Goal: Task Accomplishment & Management: Use online tool/utility

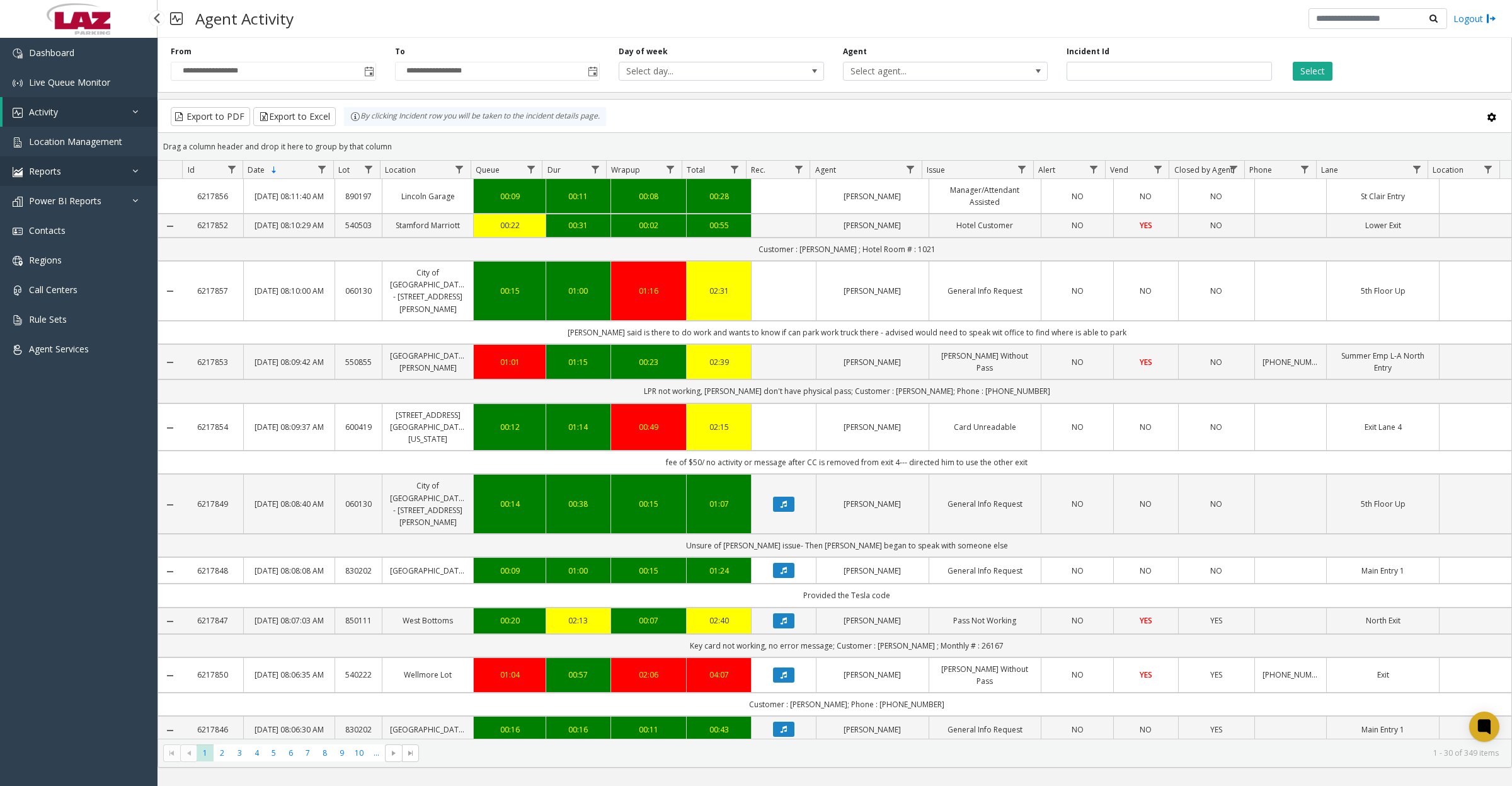
click at [44, 156] on link "Reports" at bounding box center [78, 171] width 158 height 30
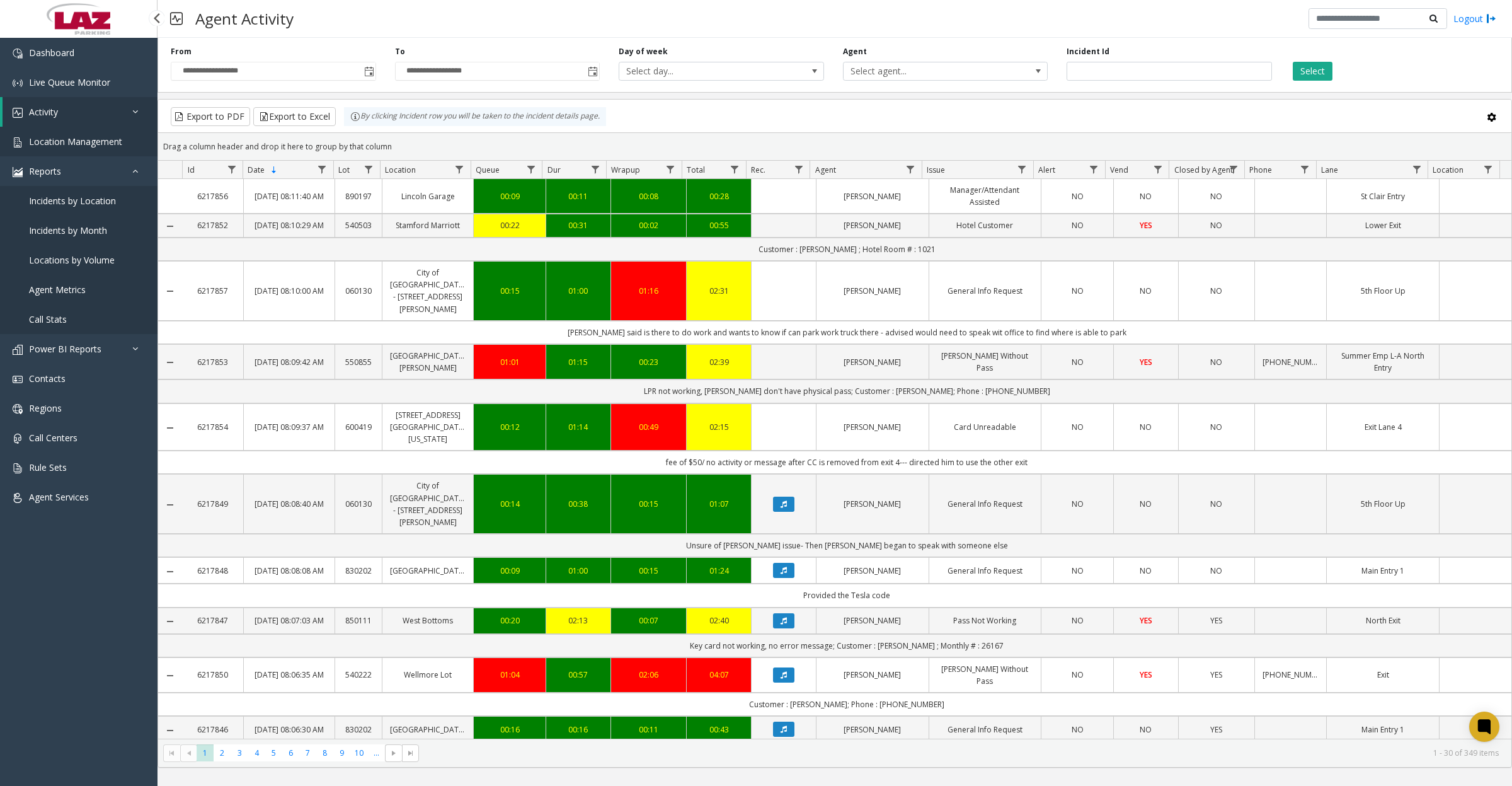
click at [50, 136] on span "Location Management" at bounding box center [76, 141] width 93 height 12
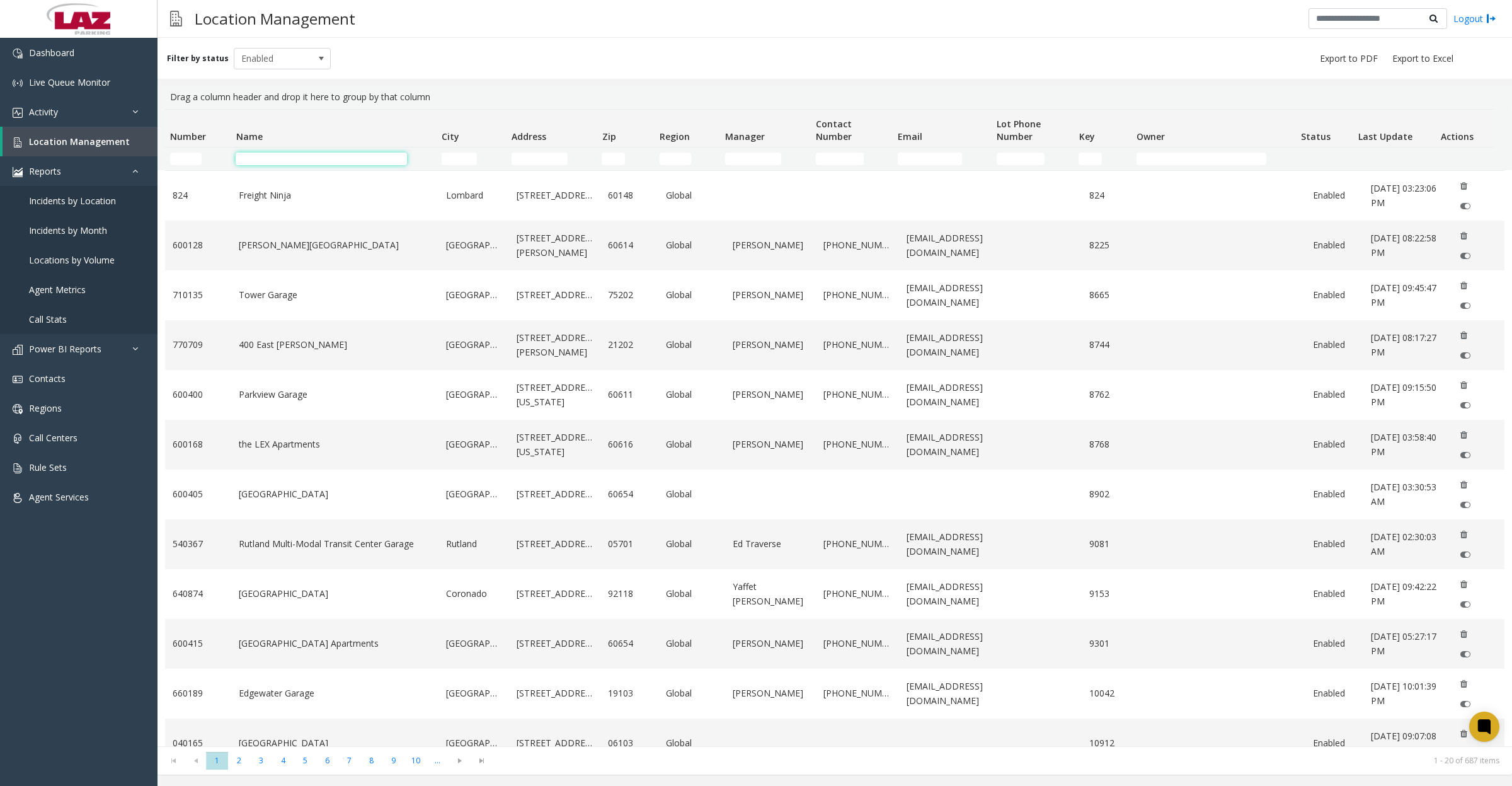
click at [272, 156] on input "Name Filter" at bounding box center [321, 159] width 172 height 13
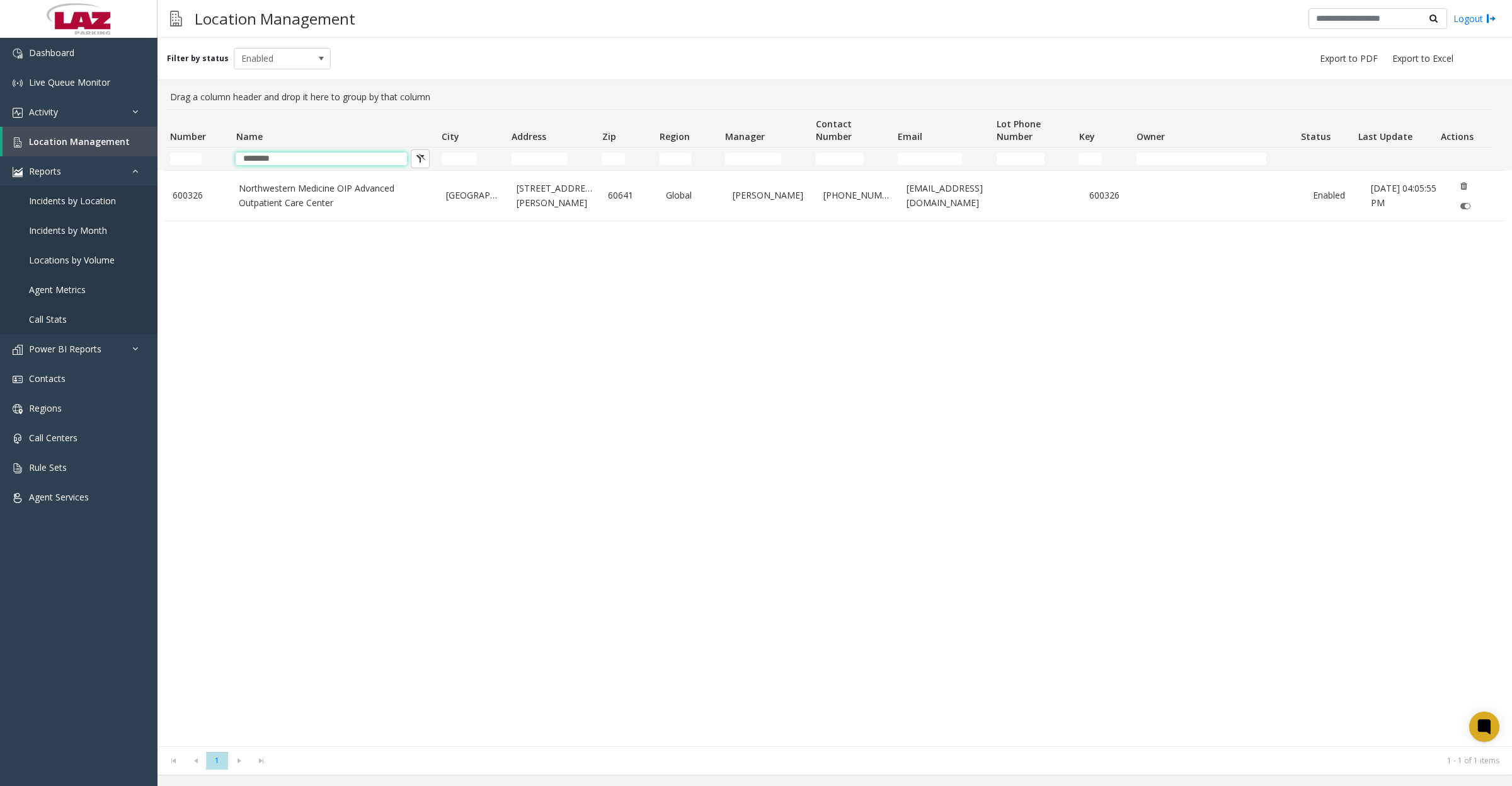
type input "********"
click at [256, 180] on td "Northwestern Medicine OIP Advanced Outpatient Care Center" at bounding box center [334, 196] width 207 height 49
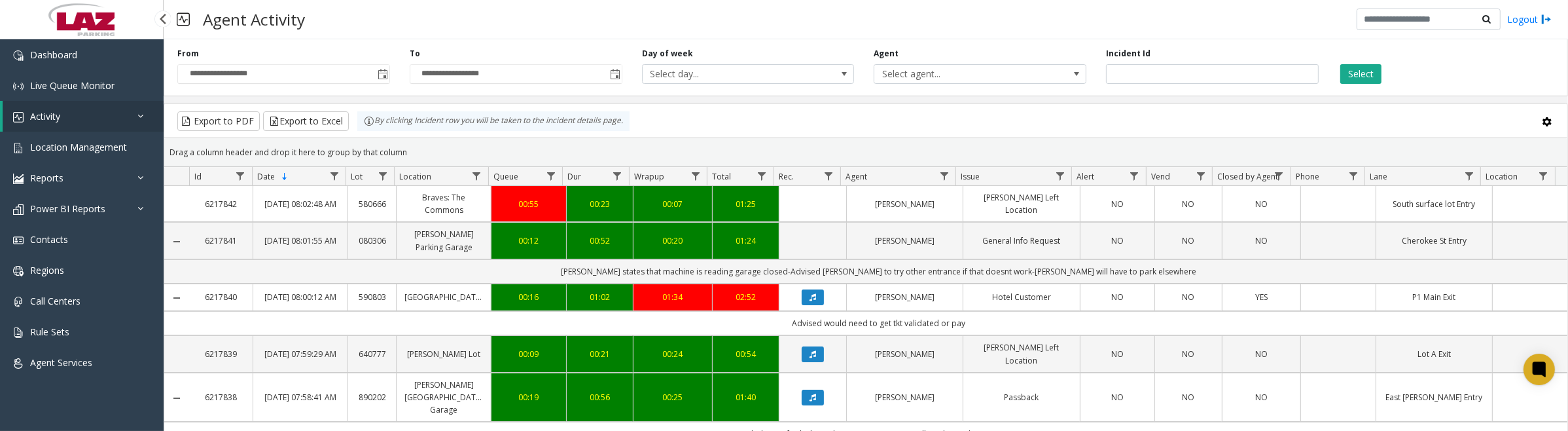
click at [79, 113] on link "Activity" at bounding box center [83, 116] width 161 height 31
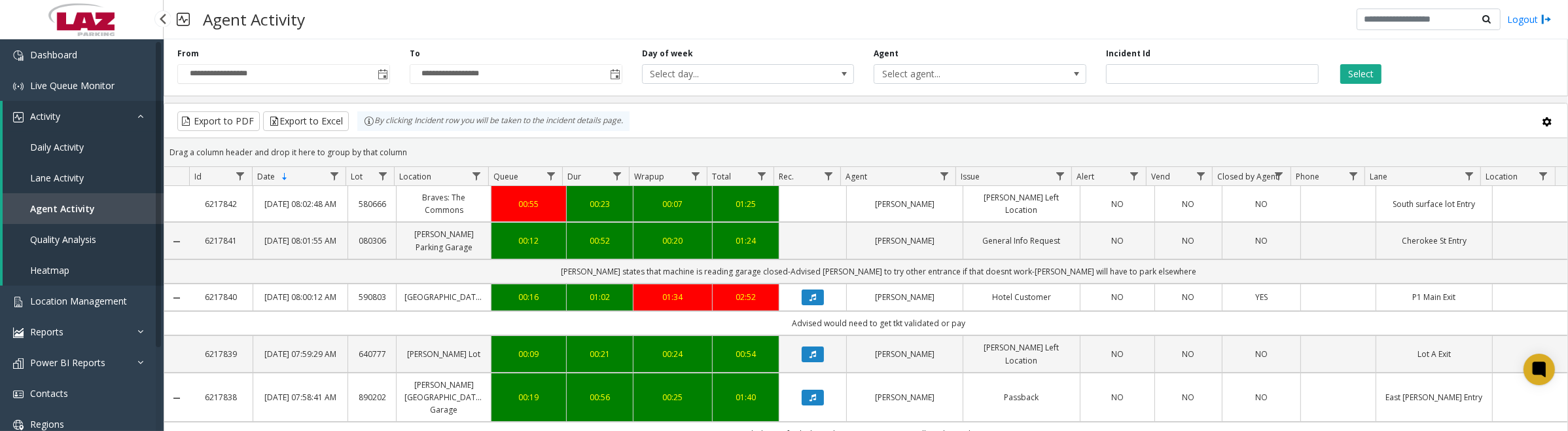
click at [62, 151] on span "Daily Activity" at bounding box center [57, 147] width 54 height 12
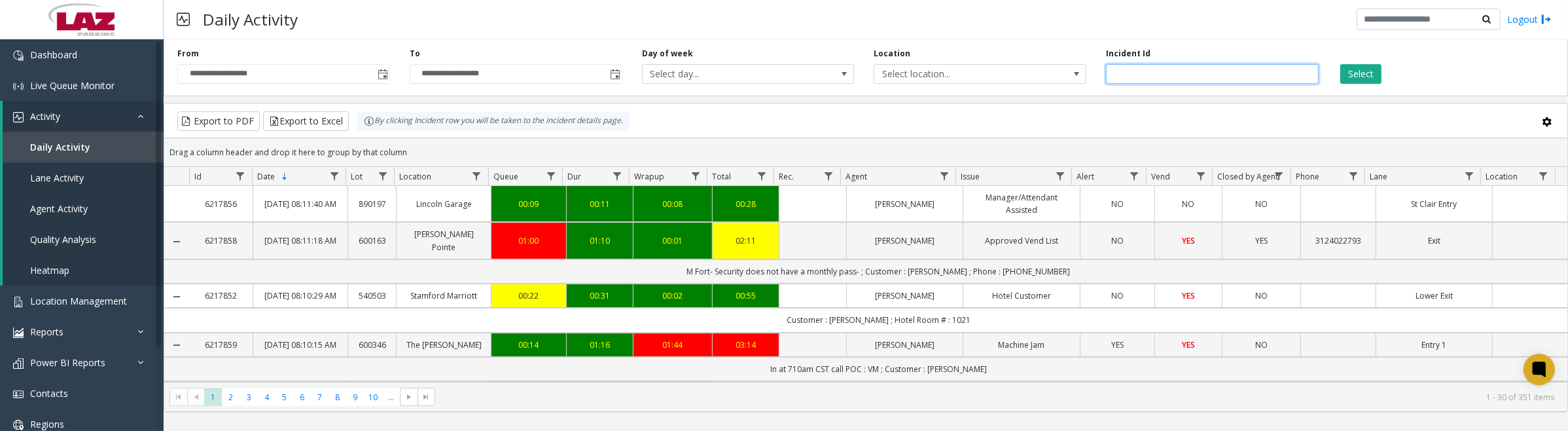
click at [1128, 73] on input "number" at bounding box center [1213, 73] width 213 height 20
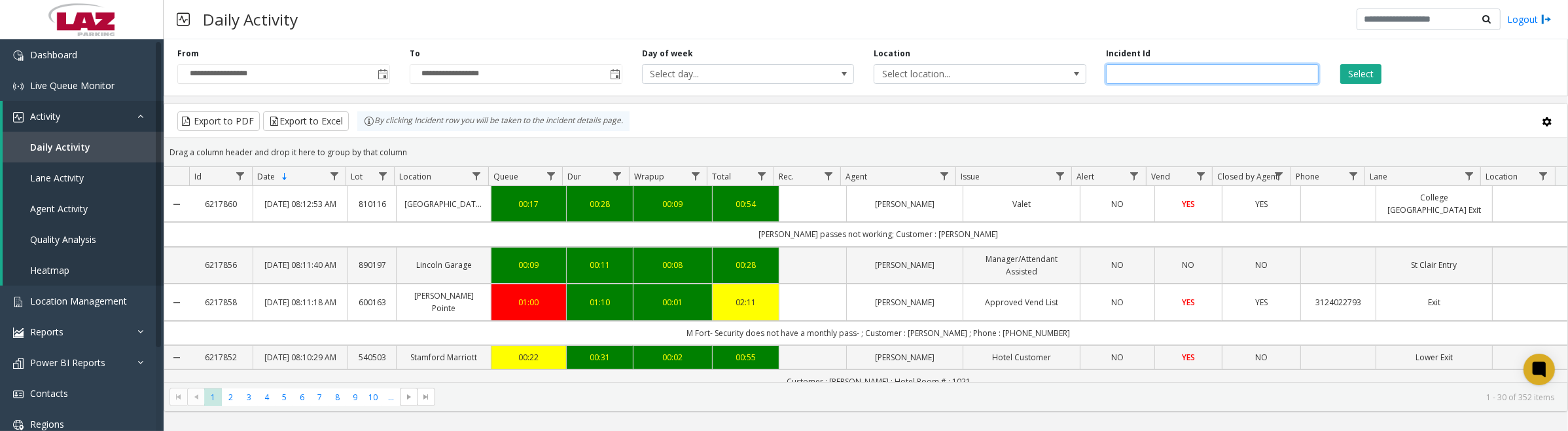
type input "*******"
click at [1340, 64] on button "Select" at bounding box center [1361, 73] width 41 height 20
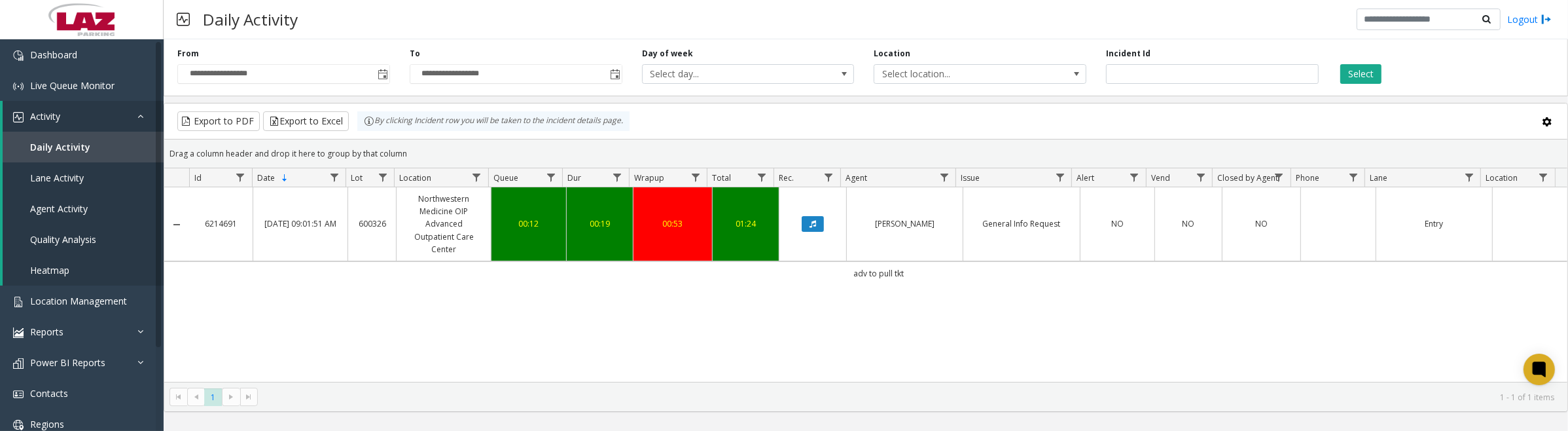
click at [810, 226] on icon "Data table" at bounding box center [813, 224] width 7 height 8
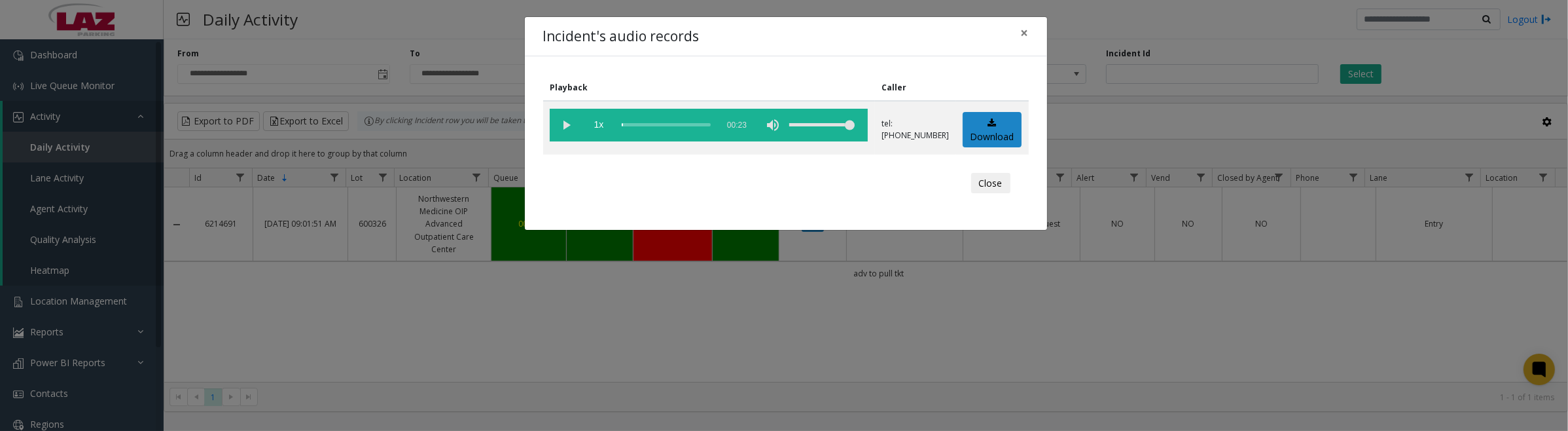
click at [570, 123] on vg-play-pause at bounding box center [566, 125] width 33 height 33
click at [982, 187] on button "Close" at bounding box center [990, 183] width 39 height 21
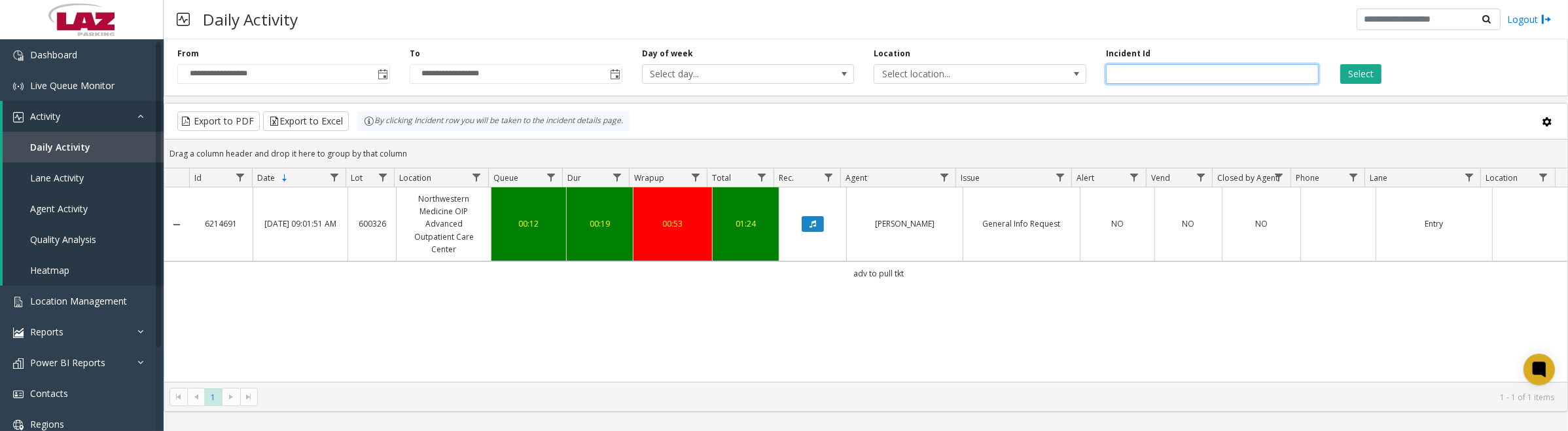
drag, startPoint x: 1174, startPoint y: 72, endPoint x: 1103, endPoint y: 73, distance: 71.0
click at [1103, 73] on div "Incident Id *******" at bounding box center [1212, 65] width 233 height 36
click at [1161, 79] on input "number" at bounding box center [1213, 73] width 213 height 20
type input "*******"
click at [1340, 64] on button "Select" at bounding box center [1361, 73] width 41 height 20
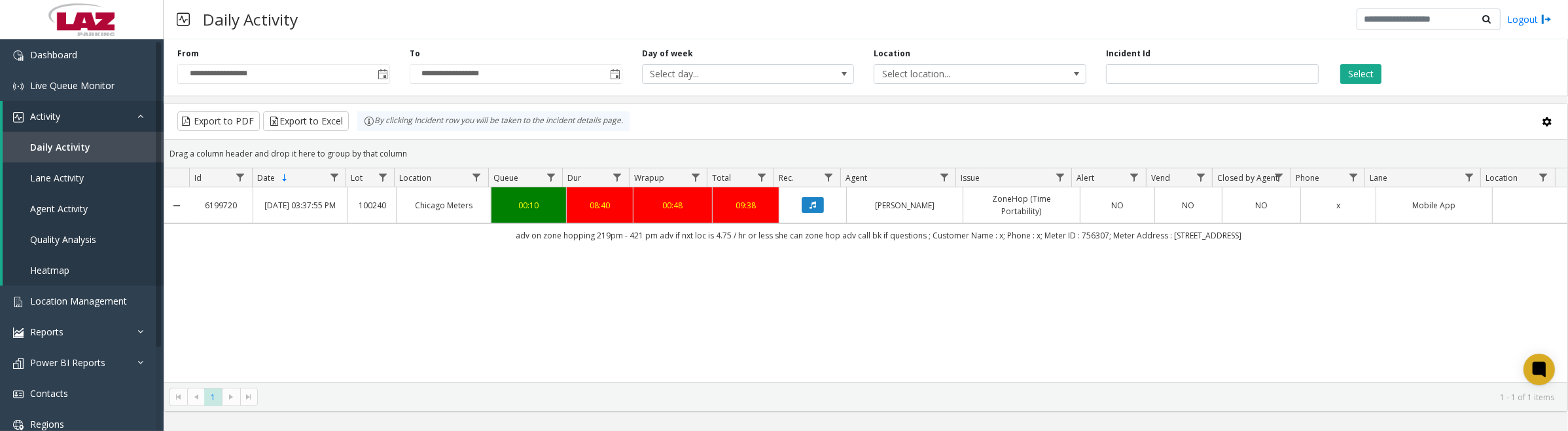
click at [810, 209] on icon "Data table" at bounding box center [813, 205] width 7 height 8
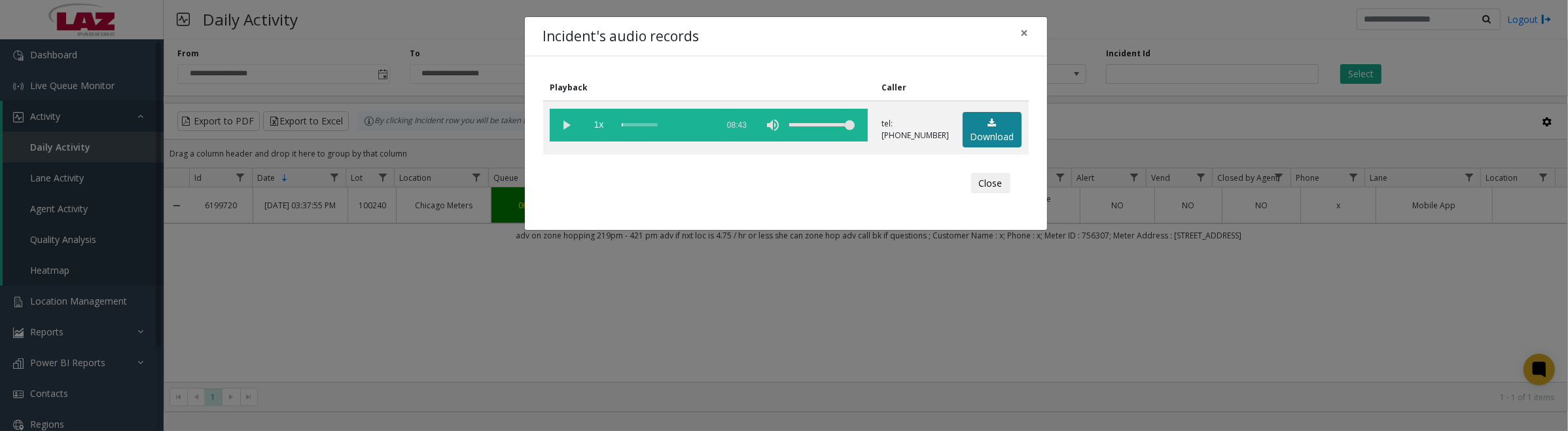
click at [987, 130] on link "Download" at bounding box center [992, 129] width 59 height 36
click at [570, 123] on vg-play-pause at bounding box center [566, 125] width 33 height 33
click at [986, 184] on button "Close" at bounding box center [990, 183] width 39 height 21
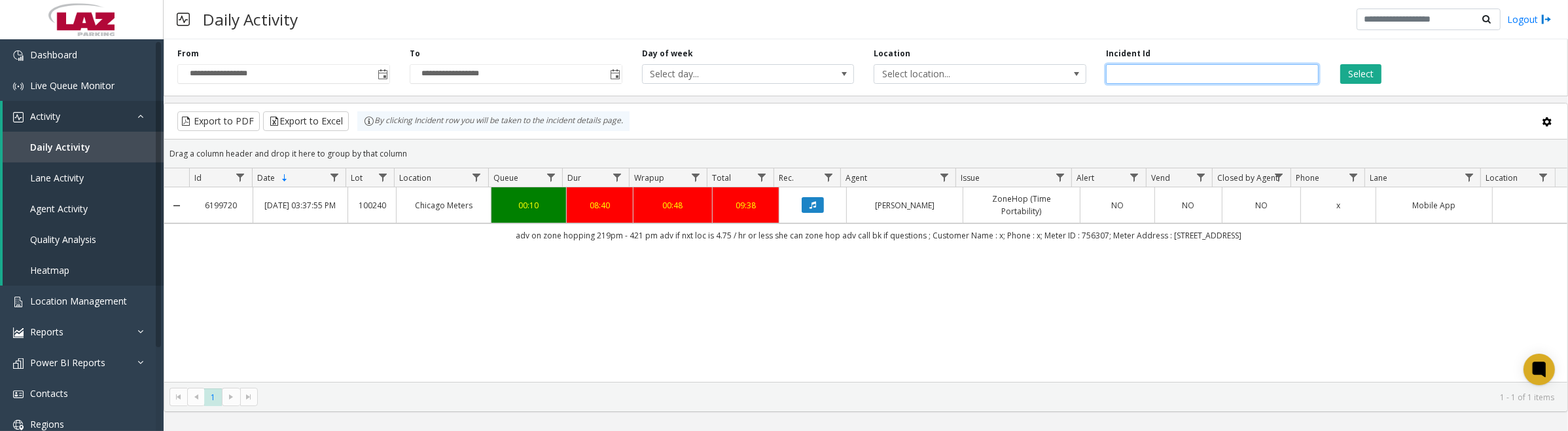
drag, startPoint x: 1157, startPoint y: 73, endPoint x: 1107, endPoint y: 74, distance: 50.0
click at [1107, 74] on input "*******" at bounding box center [1213, 73] width 213 height 20
click at [383, 76] on span "Toggle popup" at bounding box center [382, 75] width 10 height 10
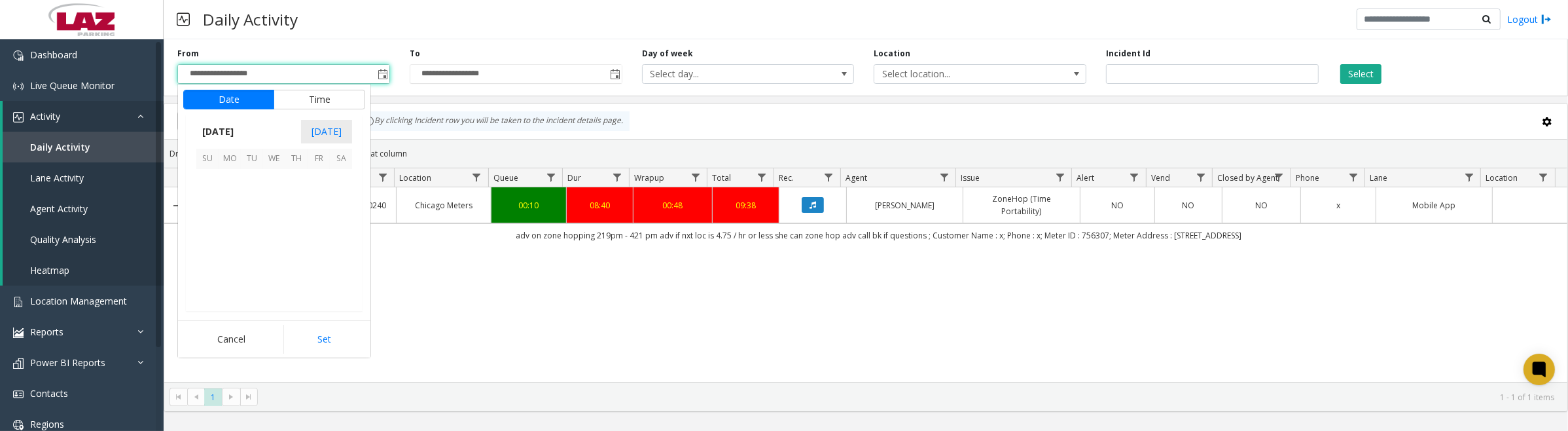
scroll to position [234993, 0]
click at [269, 178] on span "1" at bounding box center [274, 181] width 22 height 22
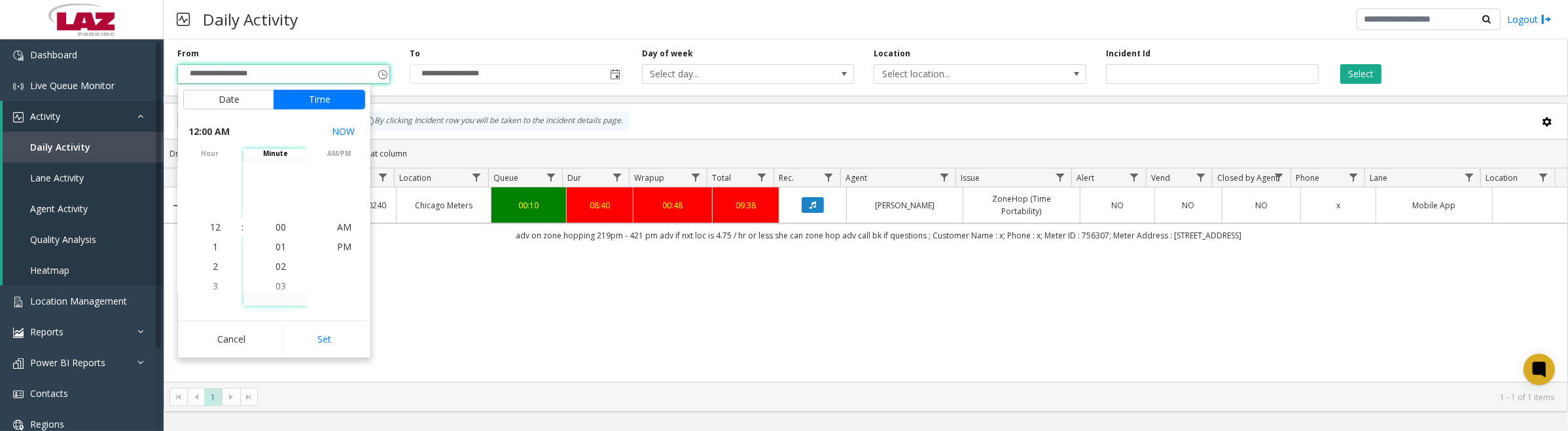
click at [318, 345] on button "Set" at bounding box center [324, 338] width 82 height 29
type input "**********"
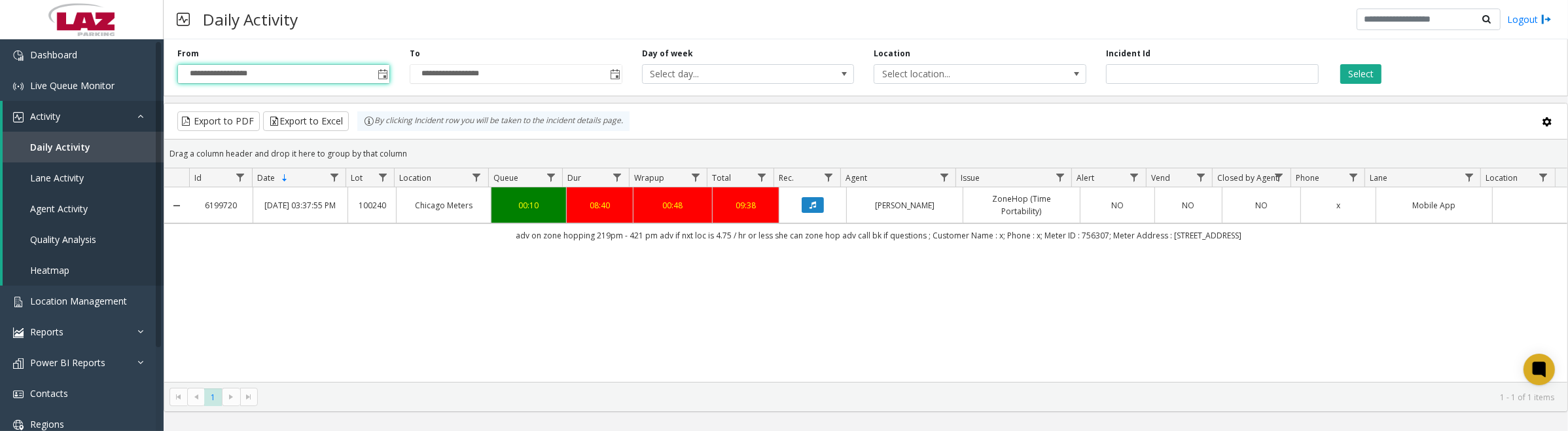
click at [1029, 76] on span "Select location..." at bounding box center [959, 73] width 169 height 18
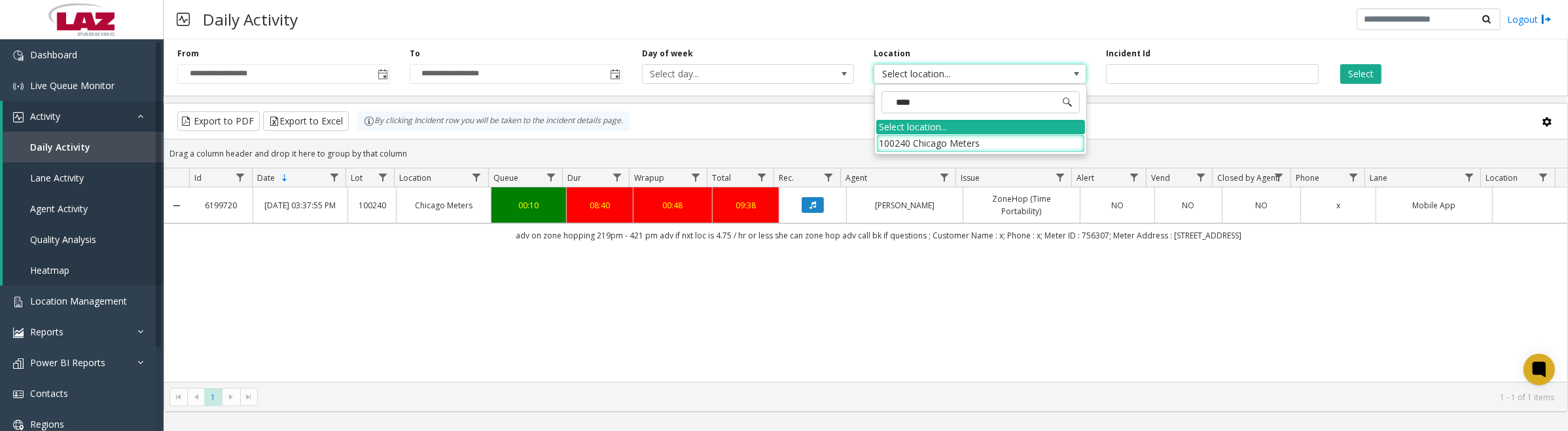
type input "*****"
click at [1015, 135] on li "100240 Chicago Meters" at bounding box center [981, 143] width 208 height 18
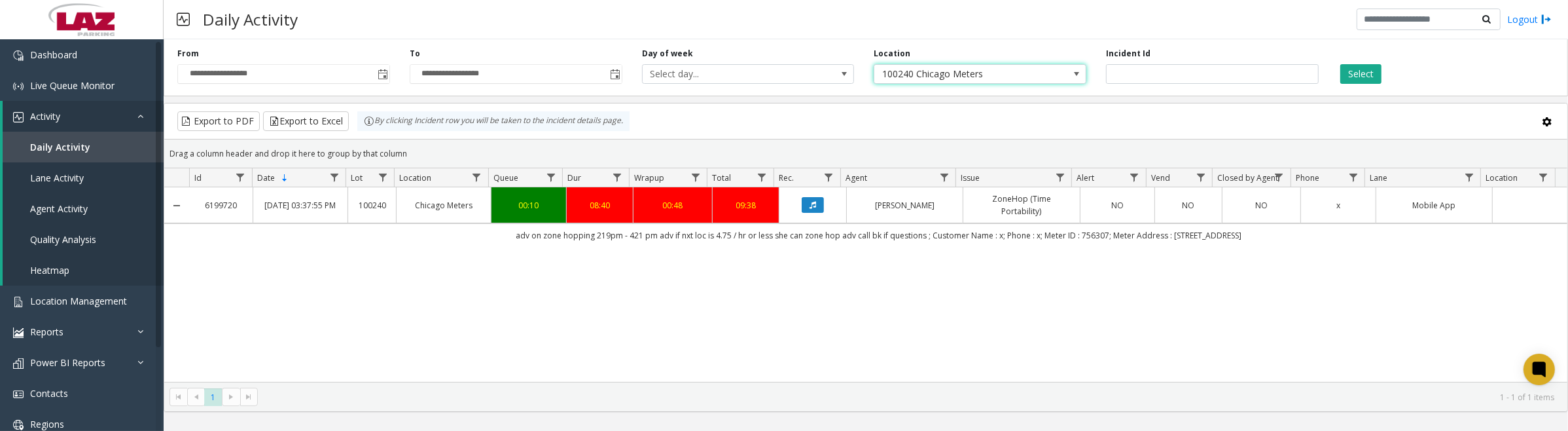
click at [1362, 76] on button "Select" at bounding box center [1361, 73] width 41 height 20
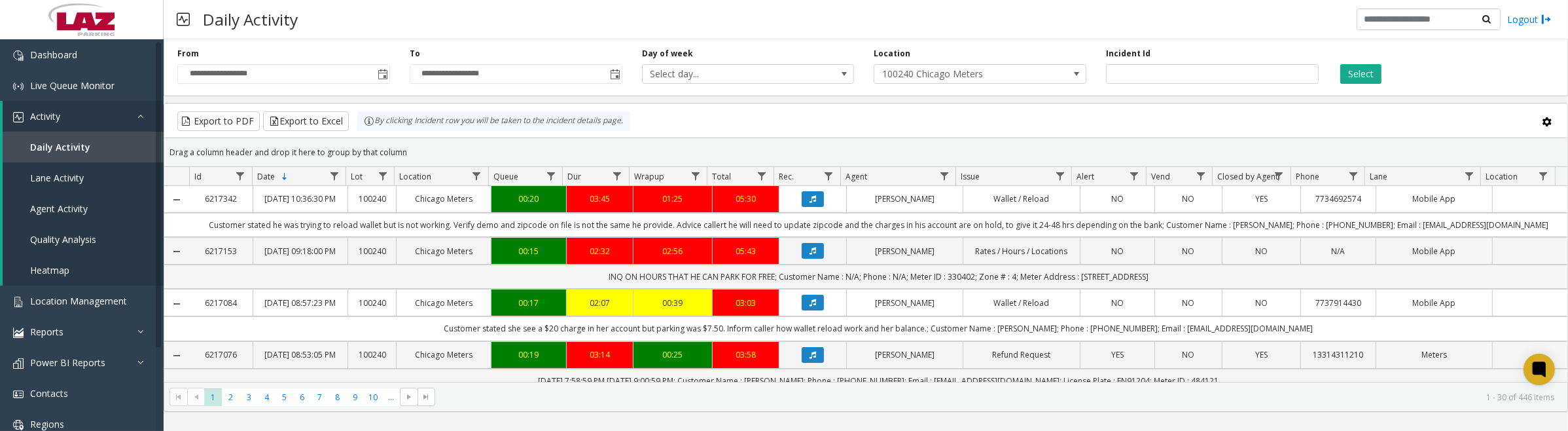
click at [813, 258] on button "Data table" at bounding box center [813, 250] width 22 height 15
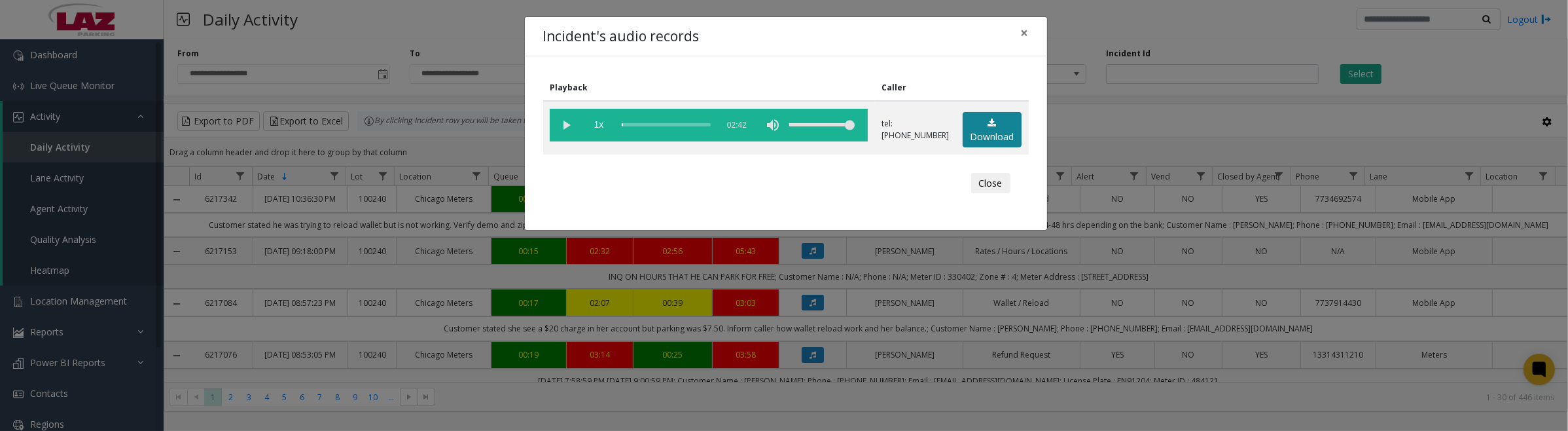
click at [998, 126] on link "Download" at bounding box center [992, 129] width 59 height 36
click at [567, 126] on vg-play-pause at bounding box center [566, 125] width 33 height 33
click at [990, 187] on button "Close" at bounding box center [990, 183] width 39 height 21
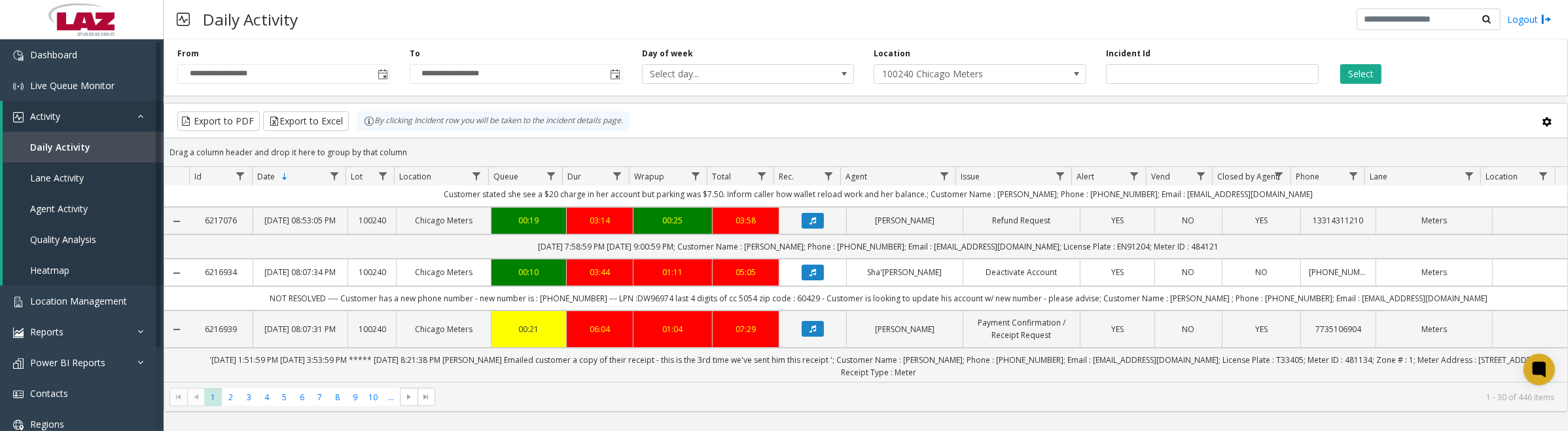
scroll to position [164, 0]
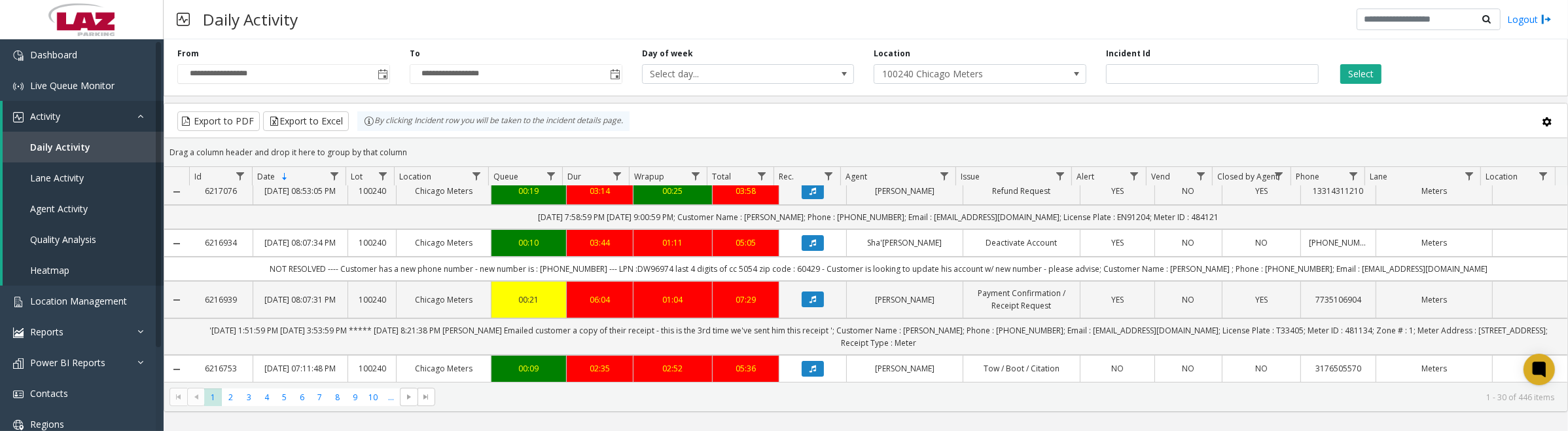
click at [810, 247] on icon "Data table" at bounding box center [813, 242] width 7 height 8
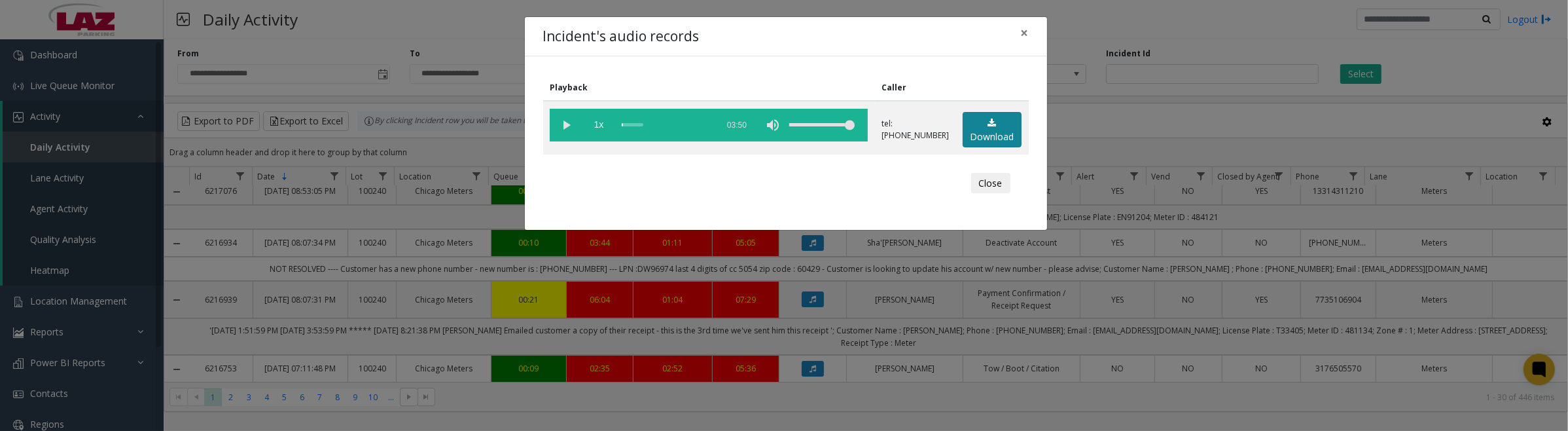
click at [974, 132] on link "Download" at bounding box center [992, 129] width 59 height 36
click at [562, 123] on vg-play-pause at bounding box center [566, 125] width 33 height 33
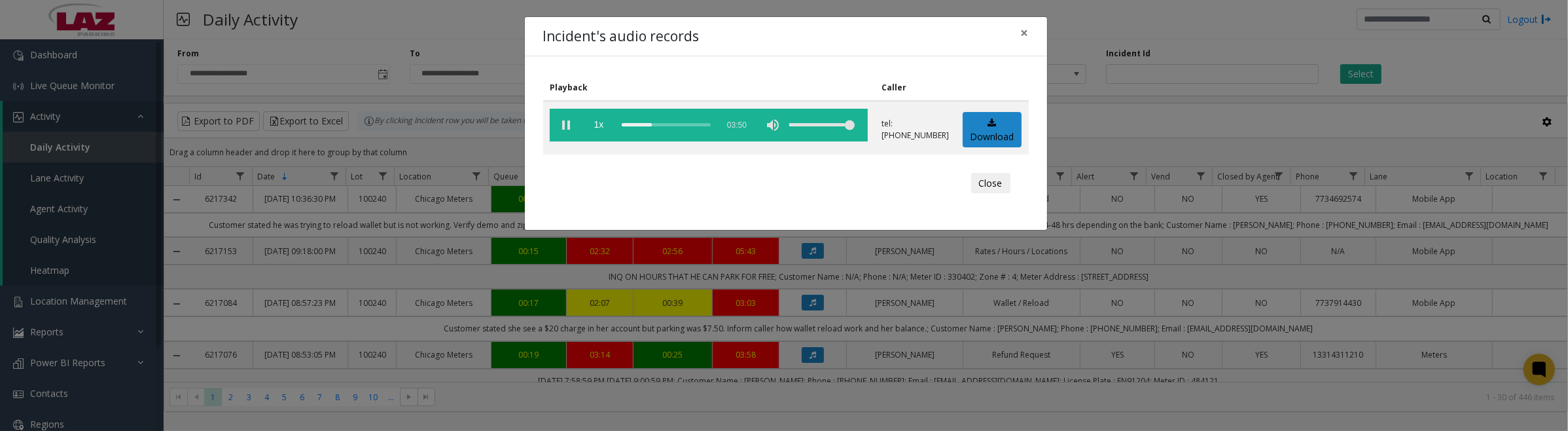
scroll to position [164, 0]
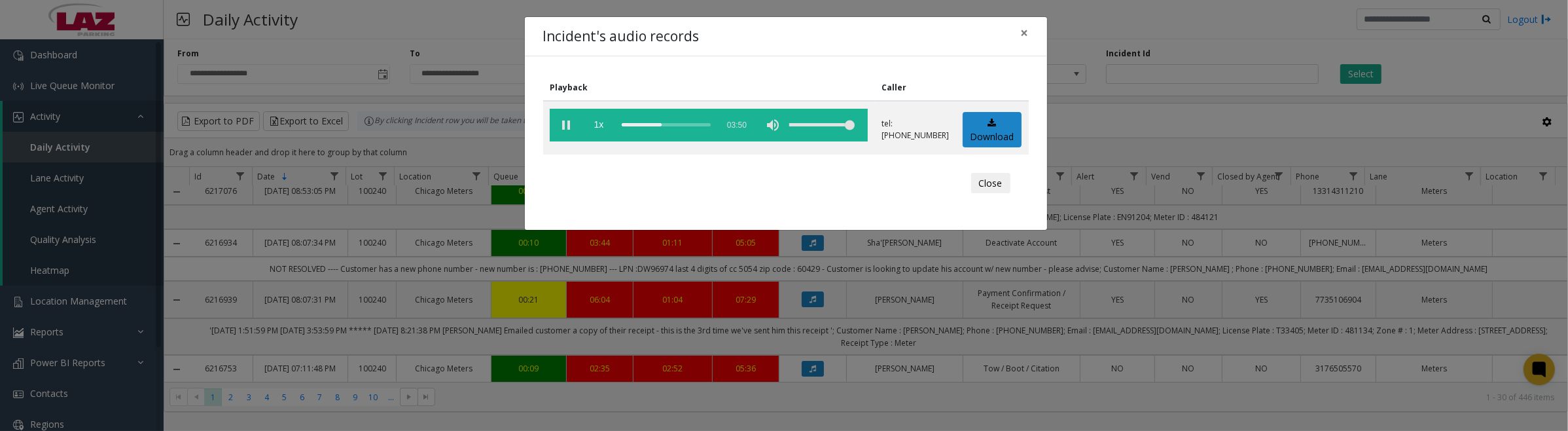
click at [996, 182] on button "Close" at bounding box center [990, 183] width 39 height 21
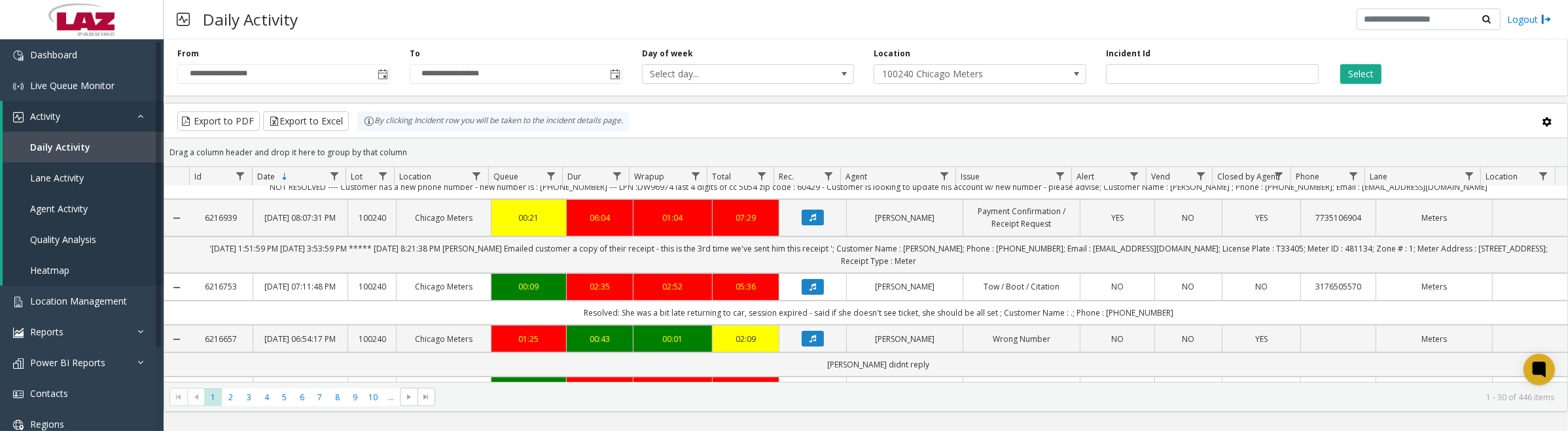
scroll to position [327, 0]
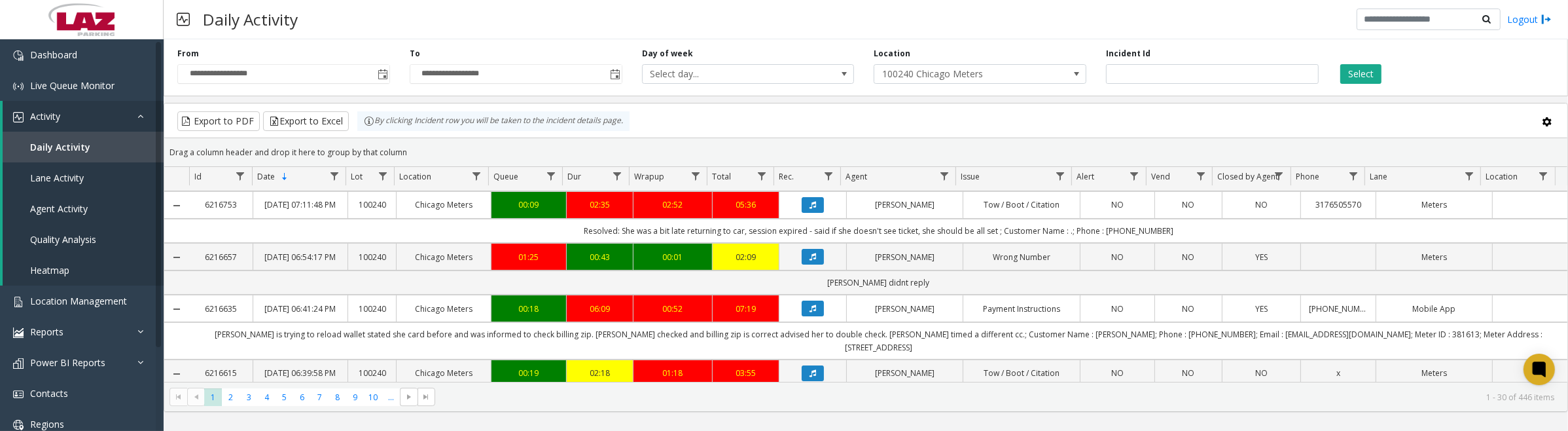
click at [805, 213] on button "Data table" at bounding box center [813, 204] width 22 height 15
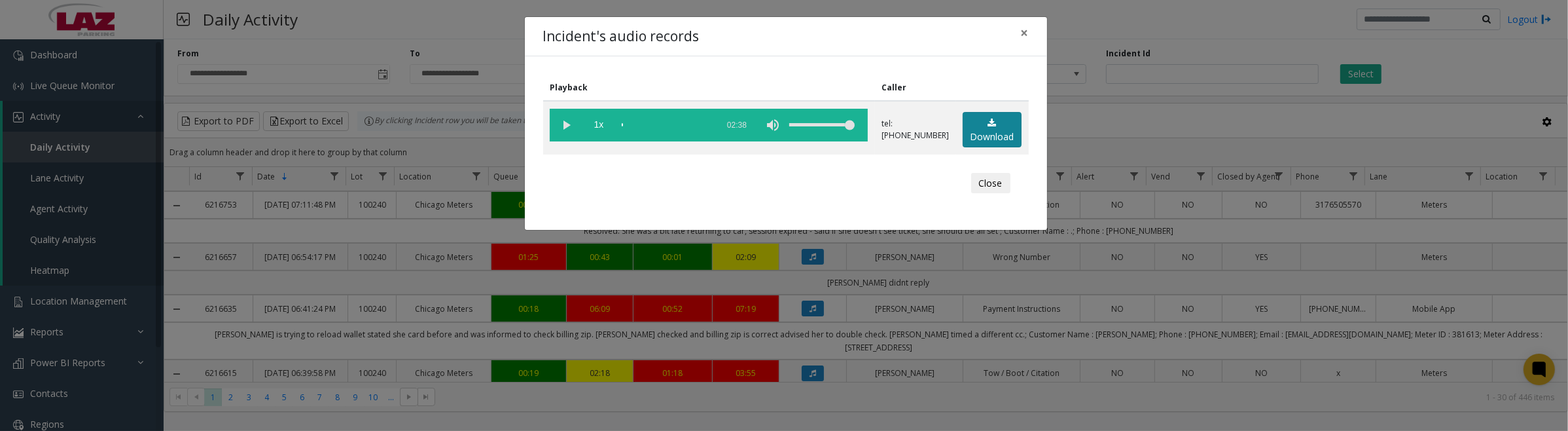
click at [1003, 130] on link "Download" at bounding box center [992, 129] width 59 height 36
drag, startPoint x: 564, startPoint y: 119, endPoint x: 1502, endPoint y: 338, distance: 963.2
click at [564, 119] on vg-play-pause at bounding box center [566, 125] width 33 height 33
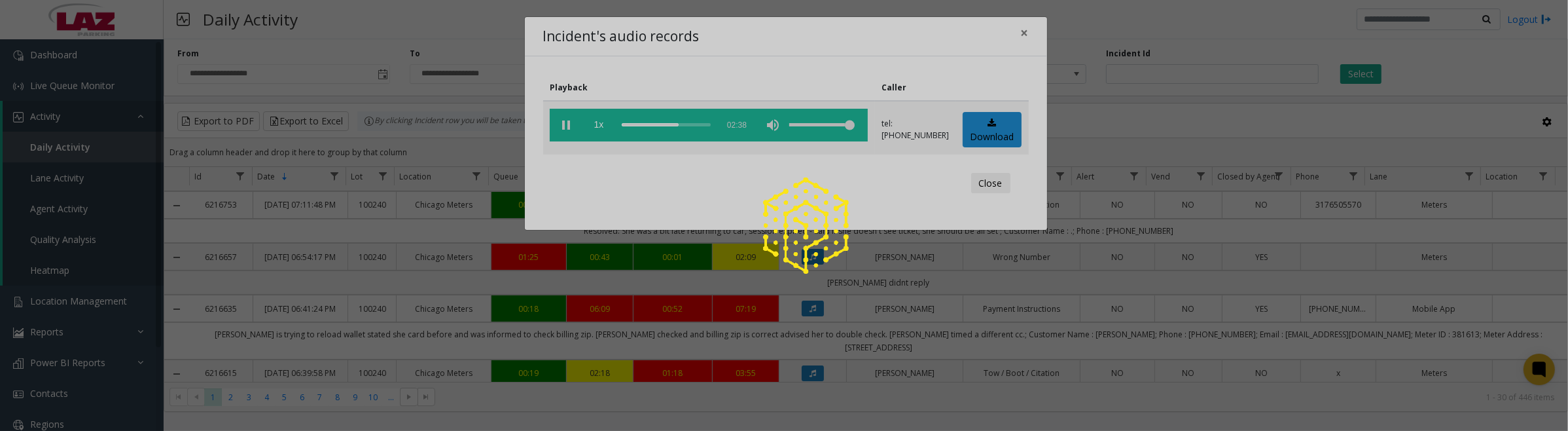
click at [987, 184] on div at bounding box center [784, 215] width 1568 height 431
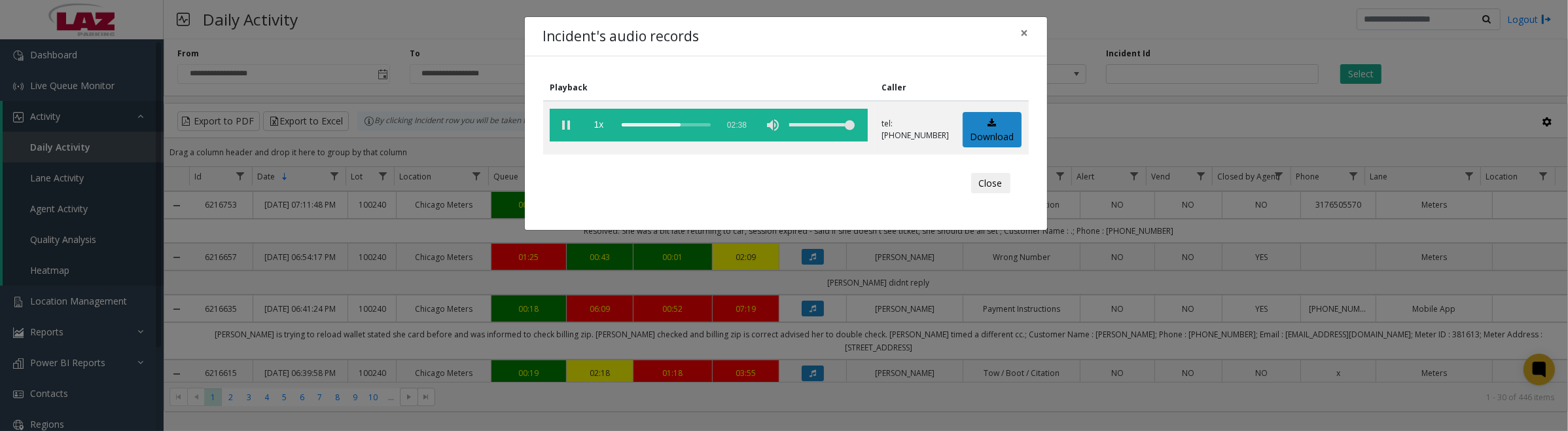
click at [997, 187] on button "Close" at bounding box center [990, 183] width 39 height 21
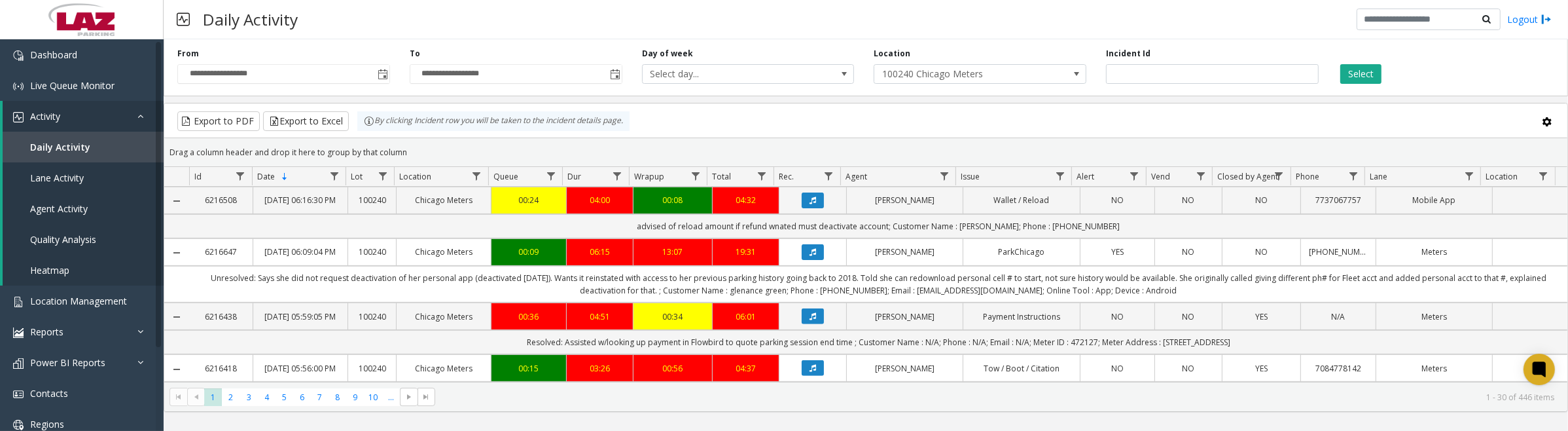
scroll to position [736, 0]
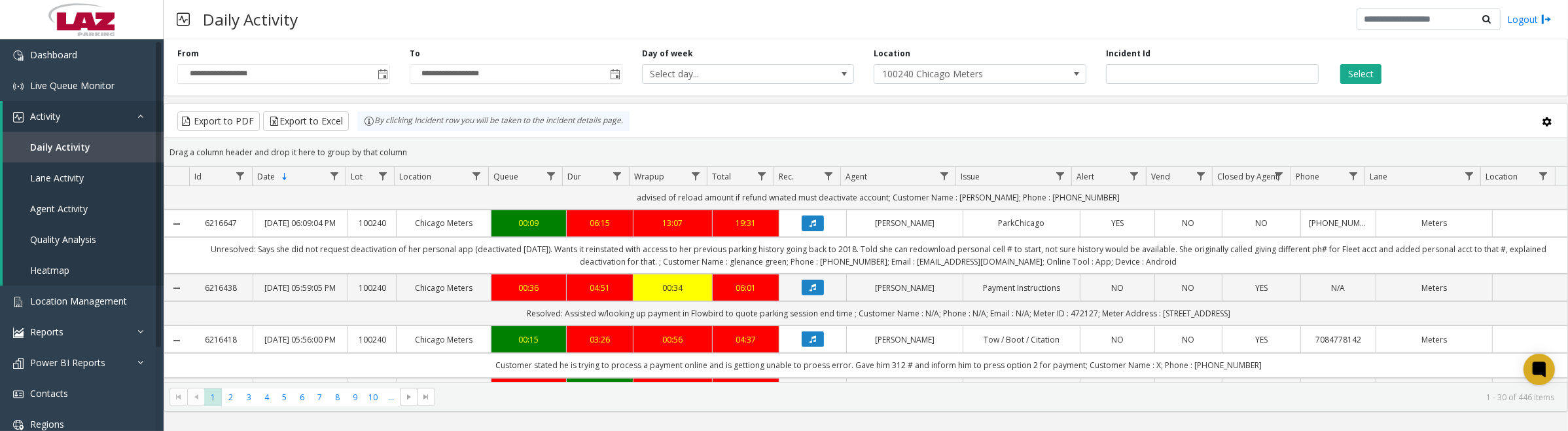
click at [810, 123] on icon "Data table" at bounding box center [813, 119] width 7 height 8
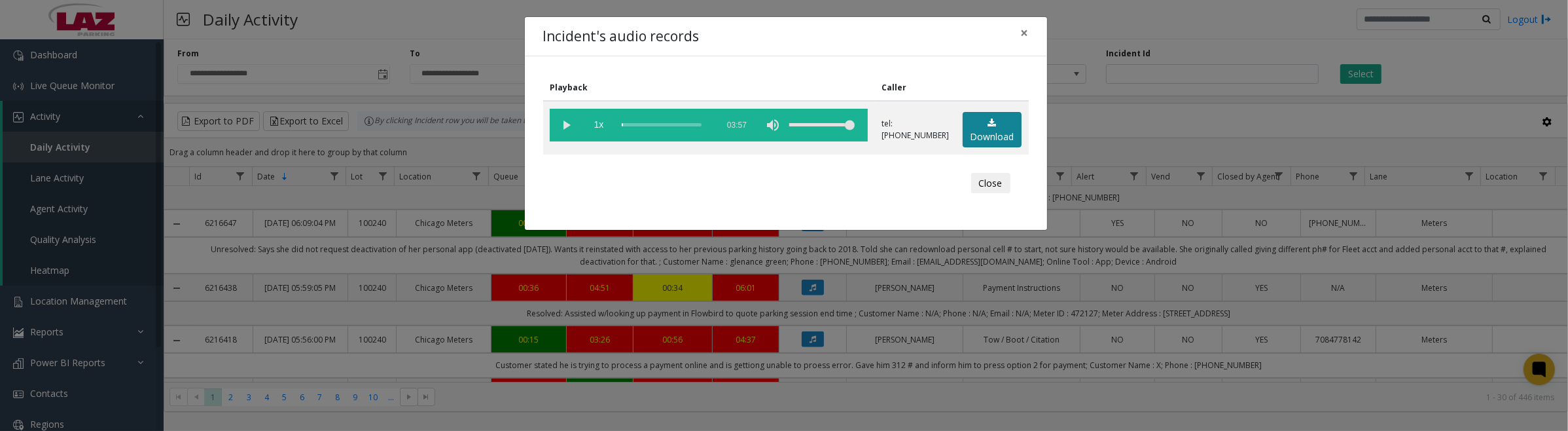
click at [1006, 126] on link "Download" at bounding box center [992, 129] width 59 height 36
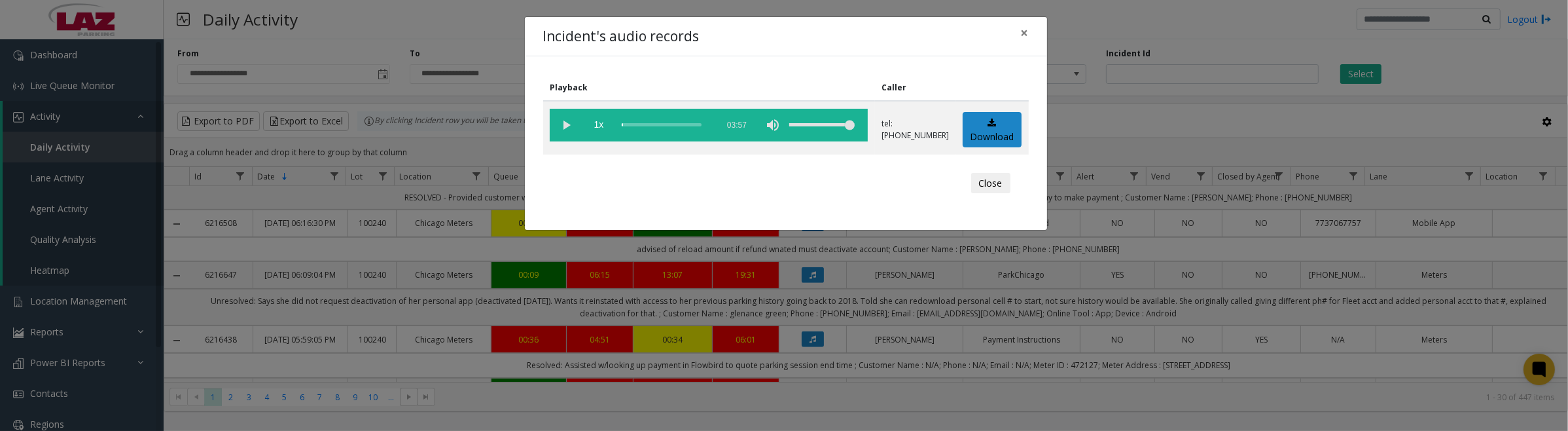
click at [567, 125] on vg-play-pause at bounding box center [566, 125] width 33 height 33
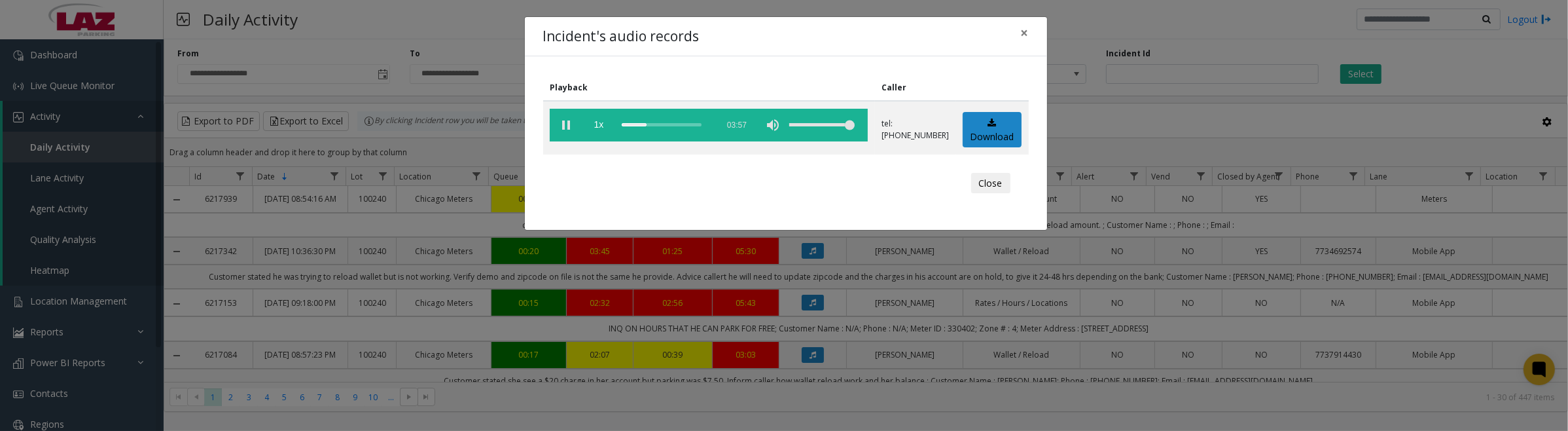
scroll to position [736, 0]
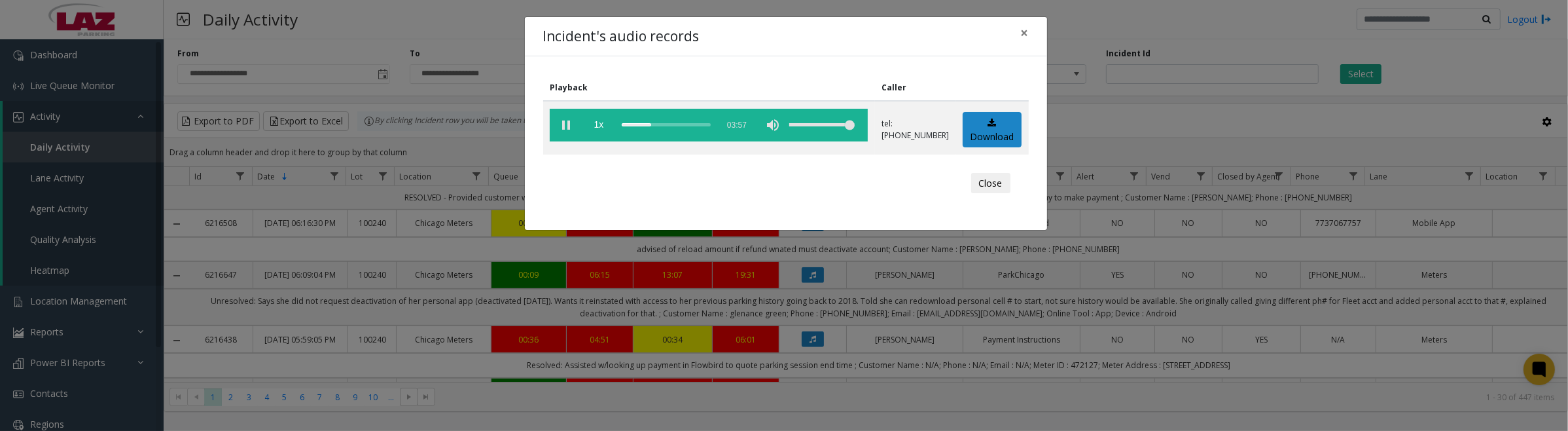
drag, startPoint x: 565, startPoint y: 124, endPoint x: 577, endPoint y: 124, distance: 12.0
click at [565, 124] on vg-play-pause at bounding box center [566, 125] width 33 height 33
click at [975, 181] on button "Close" at bounding box center [990, 183] width 39 height 21
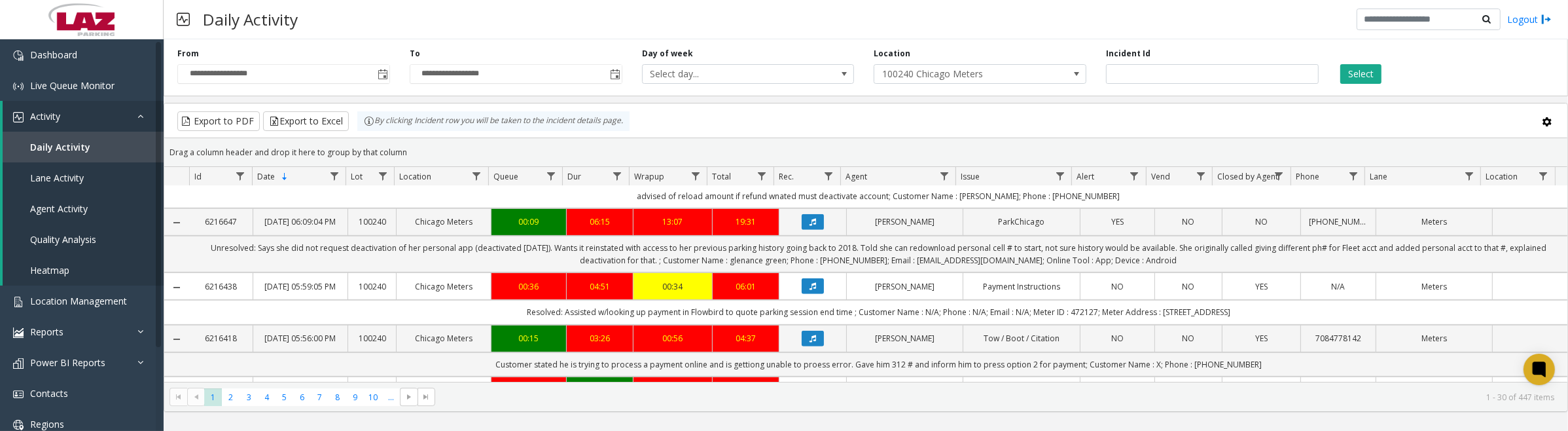
scroll to position [818, 0]
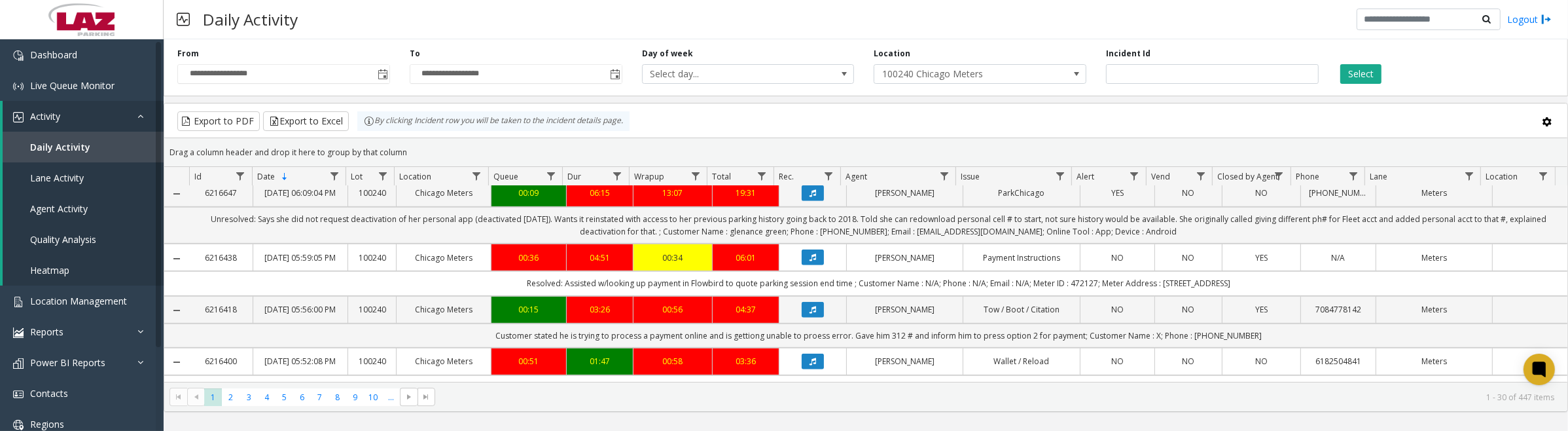
click at [802, 149] on button "Data table" at bounding box center [813, 141] width 22 height 15
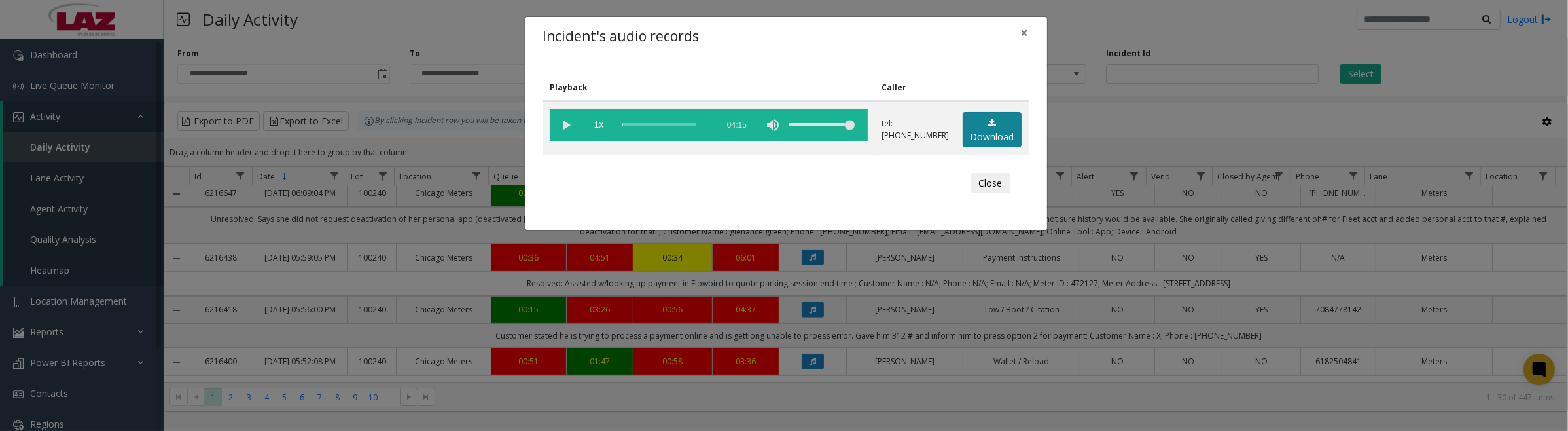
click at [993, 128] on link "Download" at bounding box center [992, 129] width 59 height 36
click at [980, 177] on button "Close" at bounding box center [990, 183] width 39 height 21
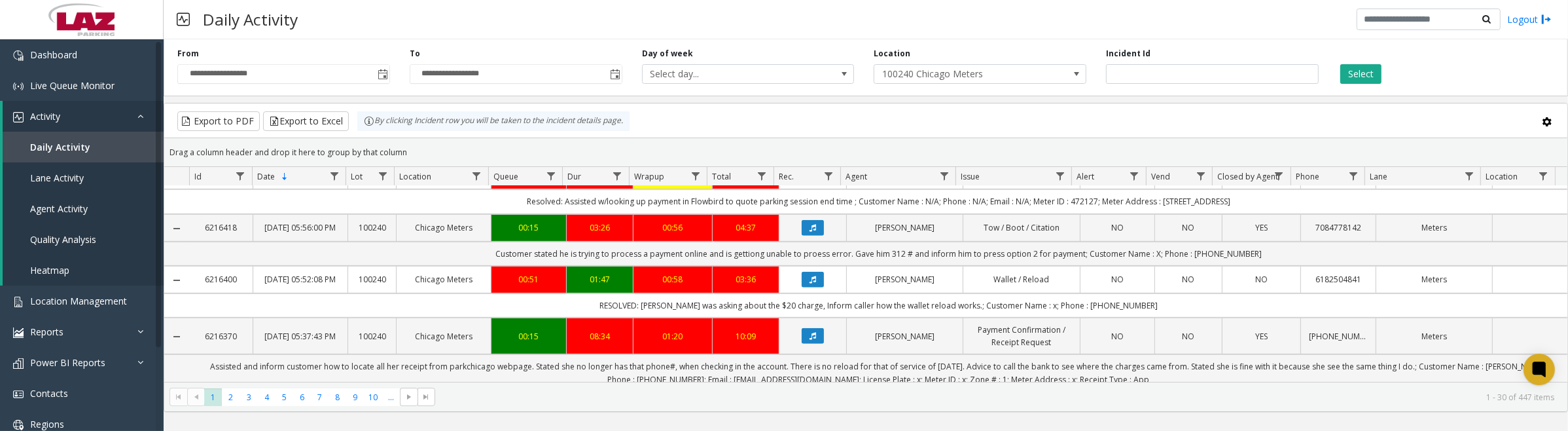
scroll to position [982, 0]
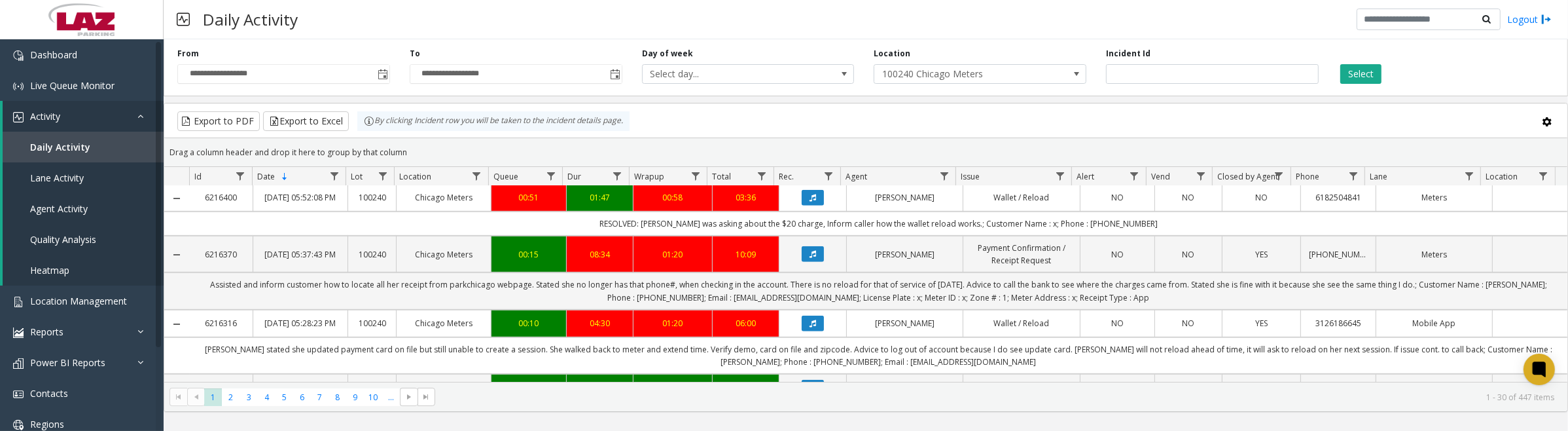
click at [810, 98] on icon "Data table" at bounding box center [813, 93] width 7 height 8
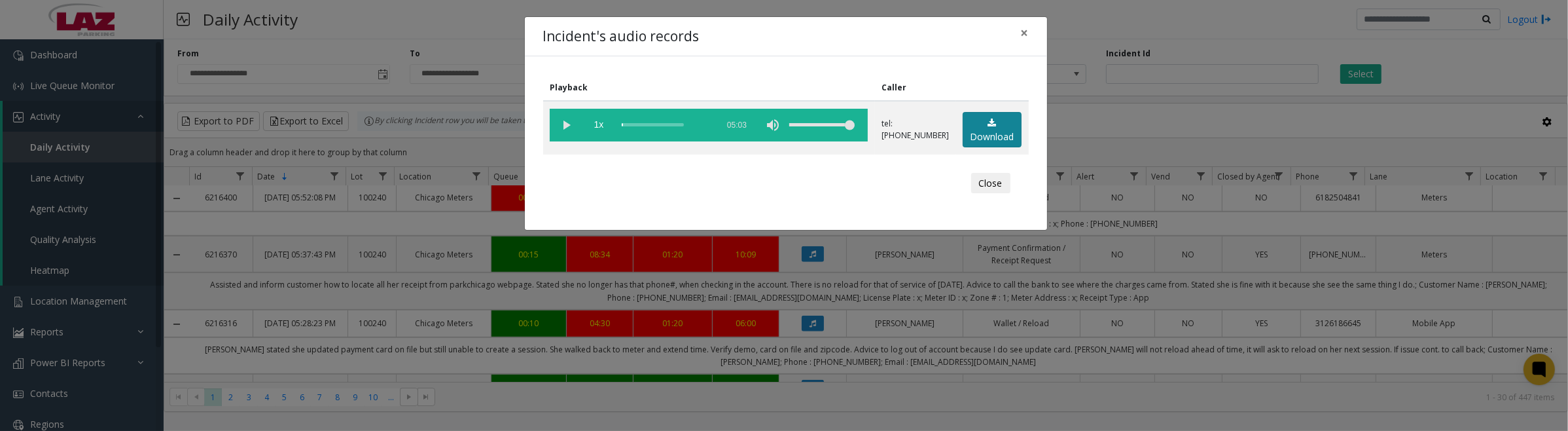
click at [990, 124] on icon at bounding box center [992, 123] width 9 height 9
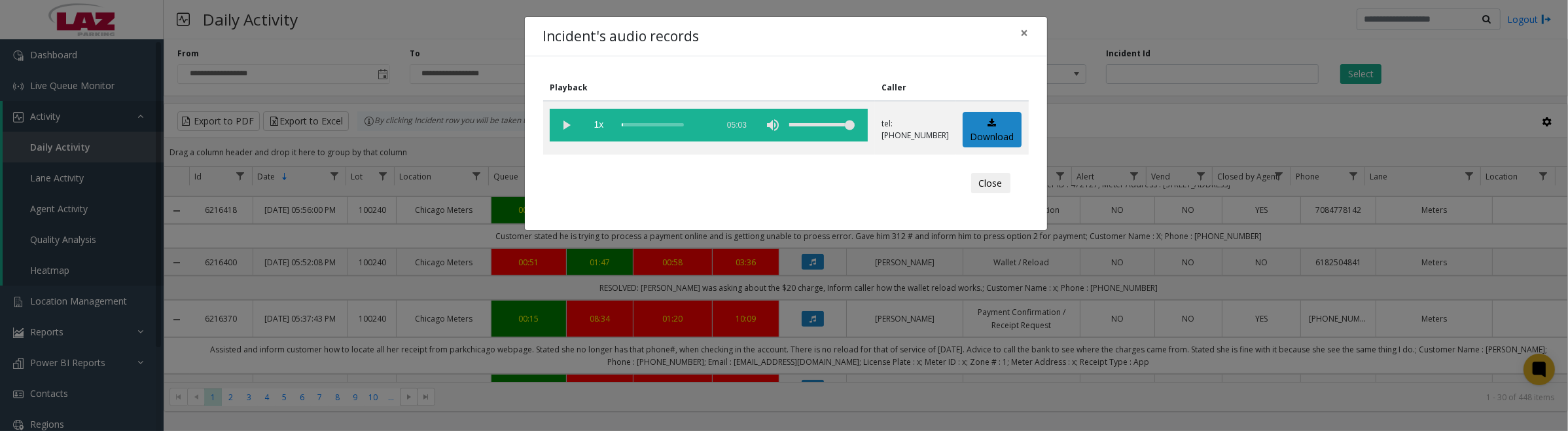
click at [990, 181] on button "Close" at bounding box center [990, 183] width 39 height 21
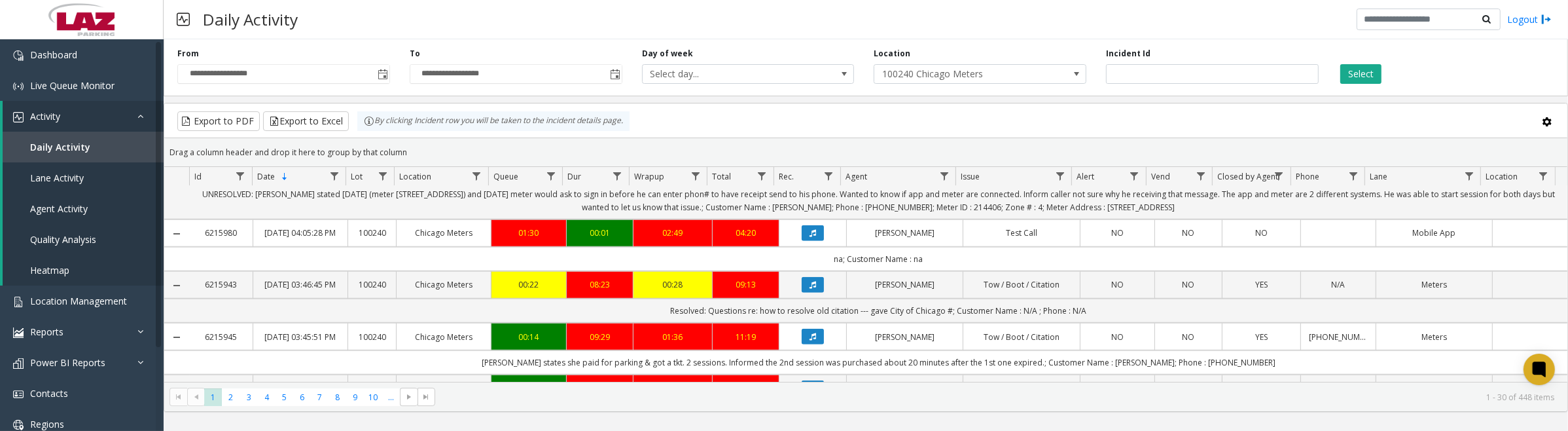
scroll to position [1473, 0]
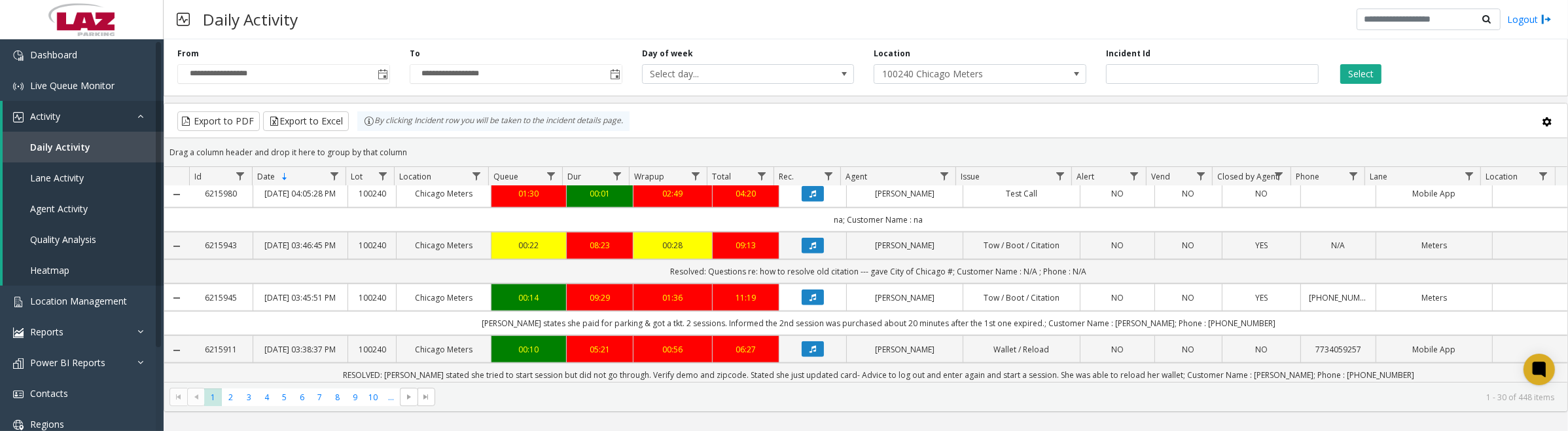
click at [810, 69] on icon "Data table" at bounding box center [813, 65] width 7 height 8
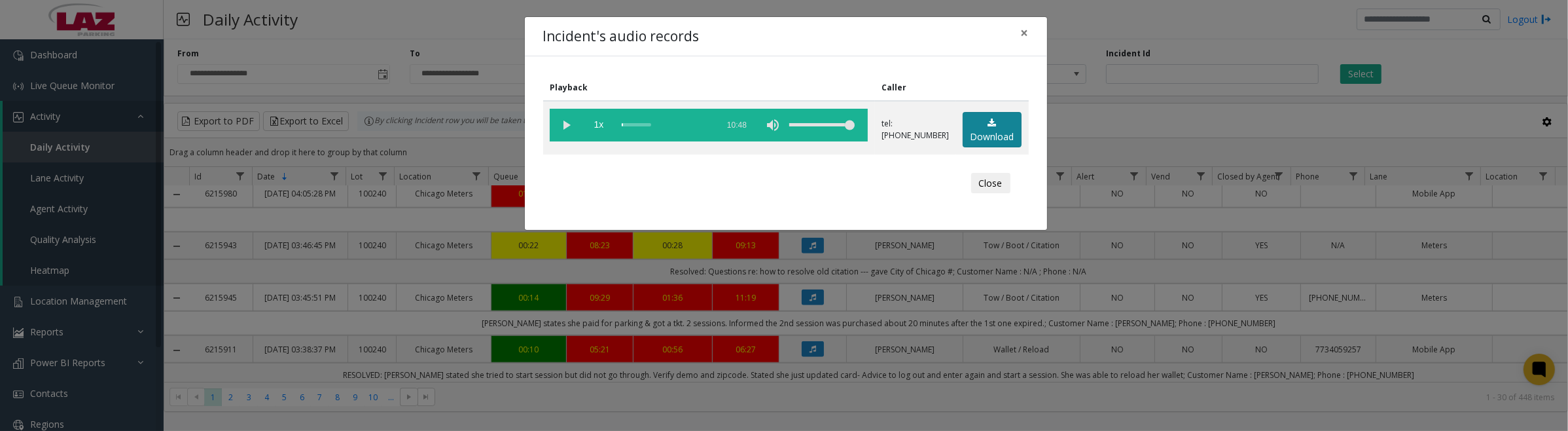
click at [1005, 120] on link "Download" at bounding box center [992, 129] width 59 height 36
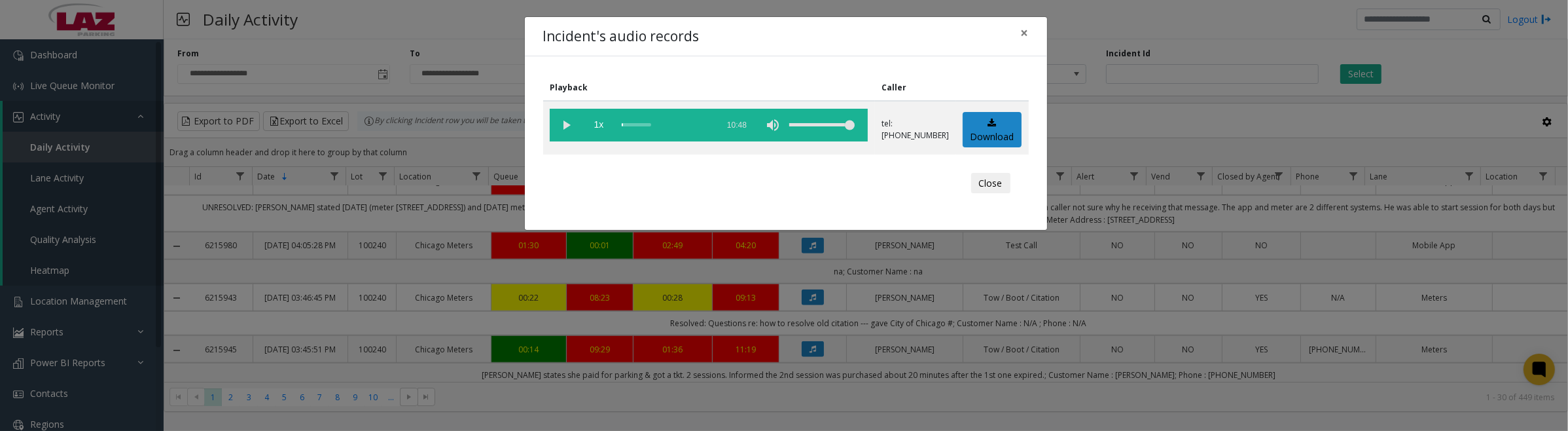
click at [567, 123] on vg-play-pause at bounding box center [566, 125] width 33 height 33
click at [561, 126] on vg-play-pause at bounding box center [566, 125] width 33 height 33
click at [567, 123] on vg-play-pause at bounding box center [566, 125] width 33 height 33
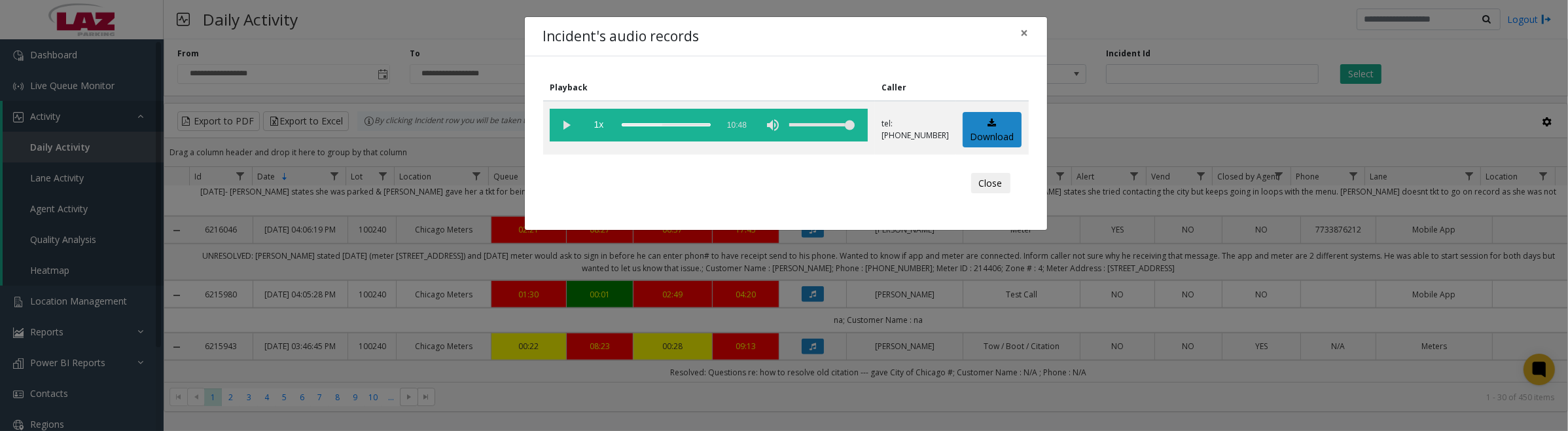
drag, startPoint x: 627, startPoint y: 125, endPoint x: 701, endPoint y: 142, distance: 75.9
click at [711, 135] on vg-controls "1x 10:48" at bounding box center [708, 125] width 318 height 33
click at [566, 126] on vg-play-pause at bounding box center [566, 125] width 33 height 33
click at [565, 125] on vg-play-pause at bounding box center [566, 125] width 33 height 33
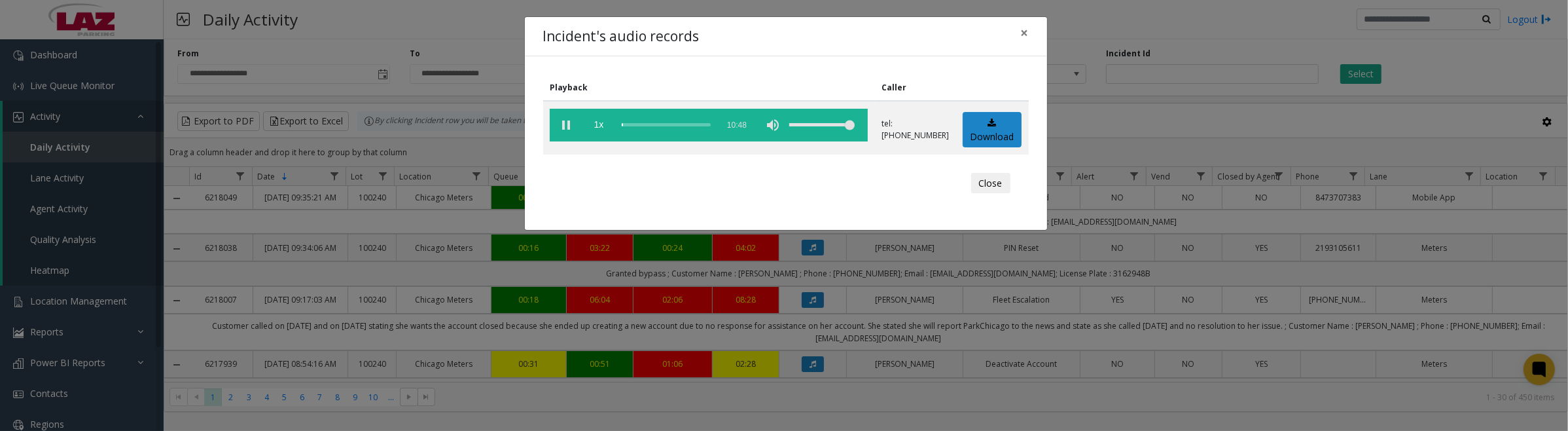
scroll to position [1473, 0]
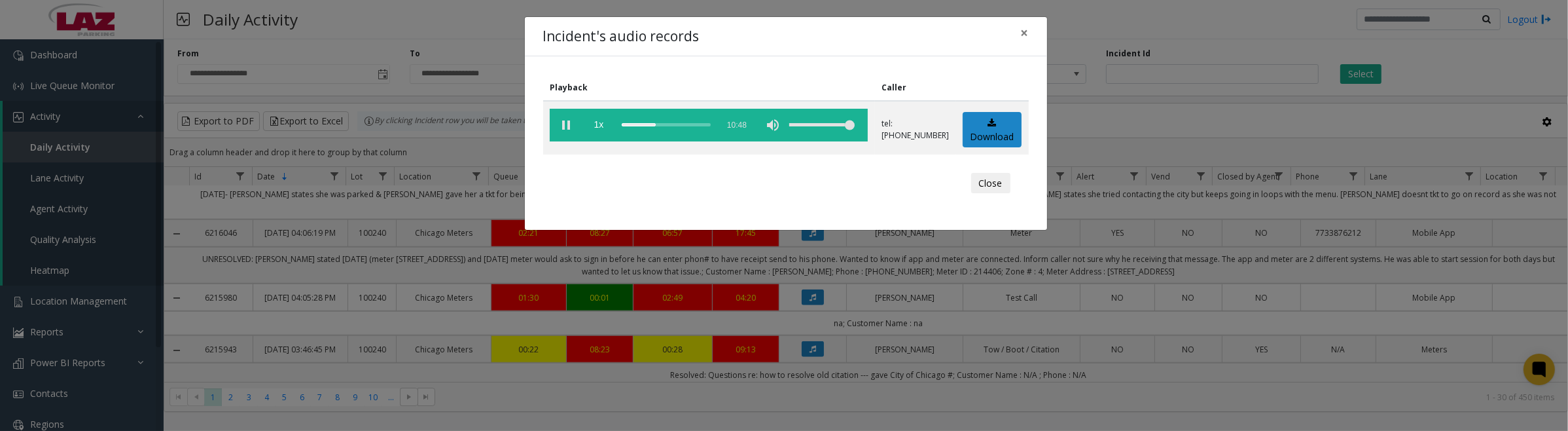
click at [564, 128] on vg-play-pause at bounding box center [566, 125] width 33 height 33
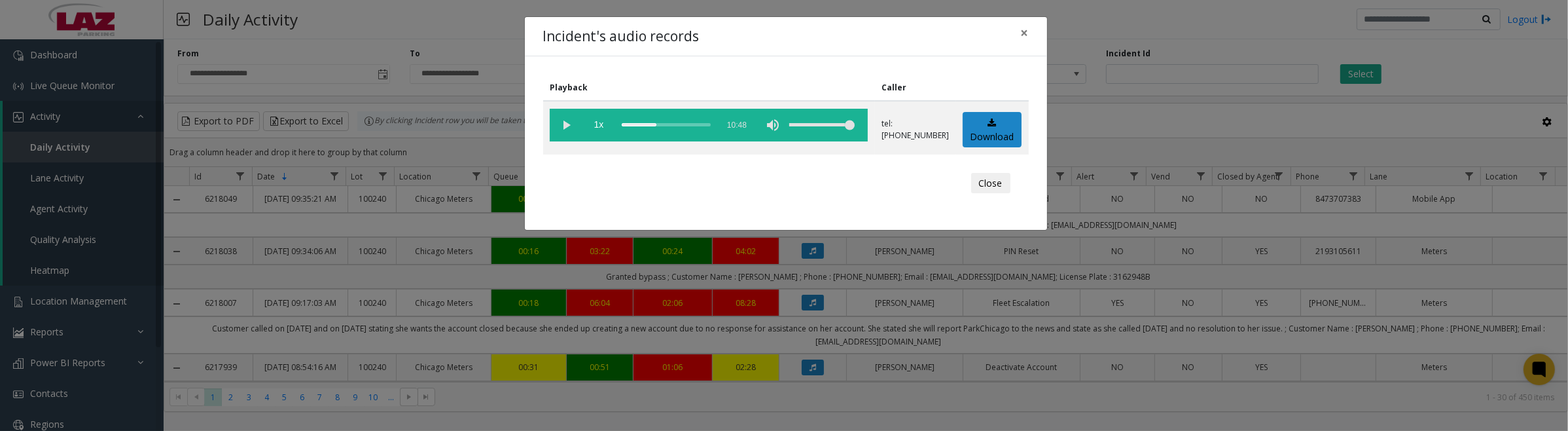
scroll to position [1473, 0]
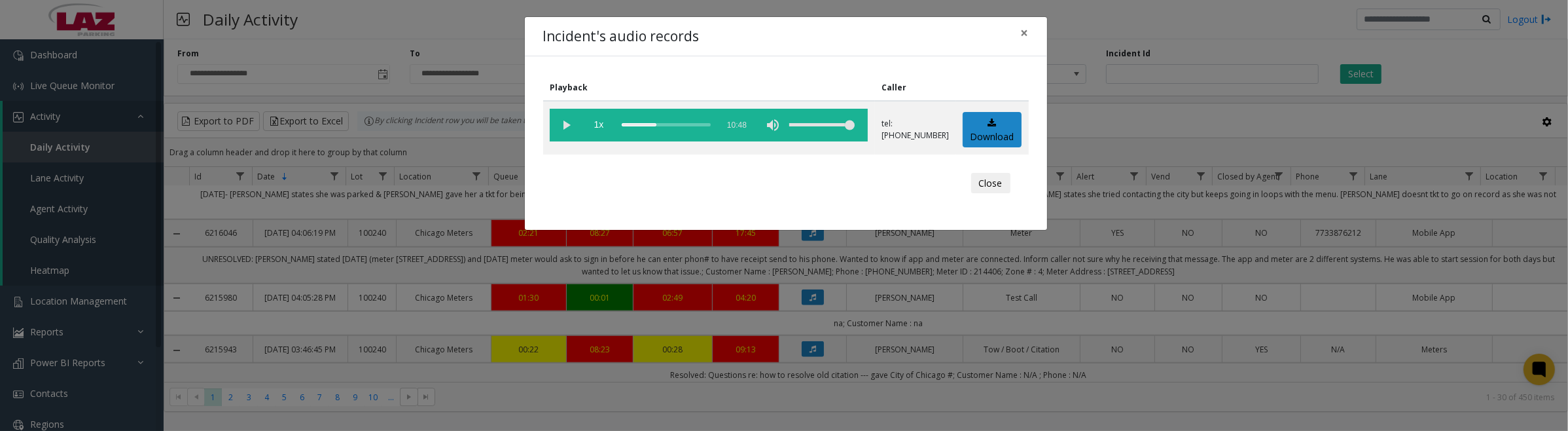
click at [987, 184] on button "Close" at bounding box center [990, 183] width 39 height 21
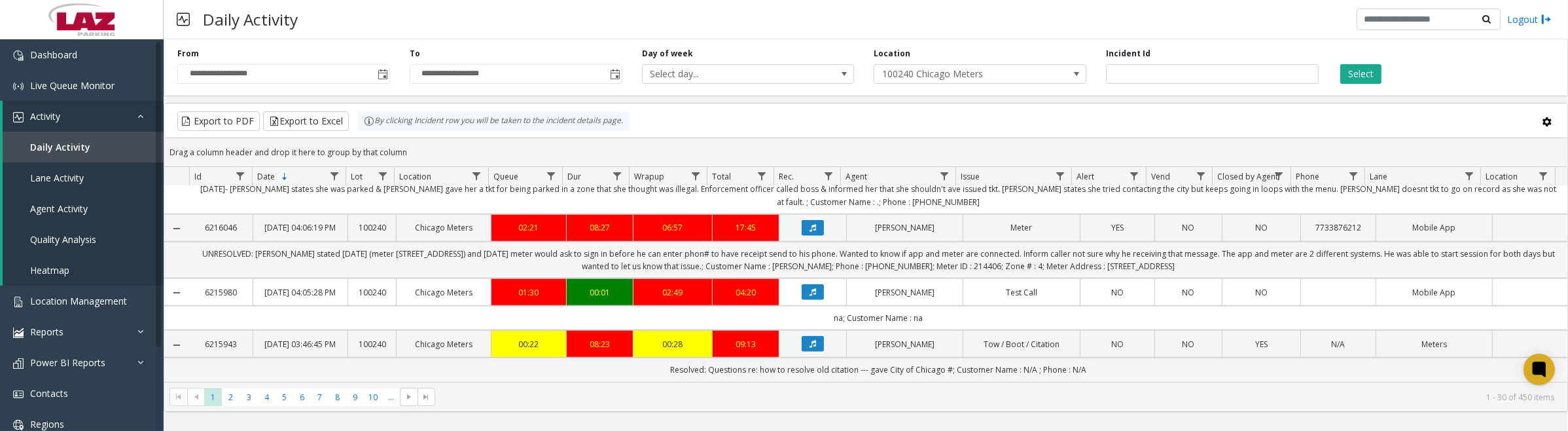
scroll to position [1747, 0]
click at [810, 340] on icon "Data table" at bounding box center [813, 344] width 7 height 8
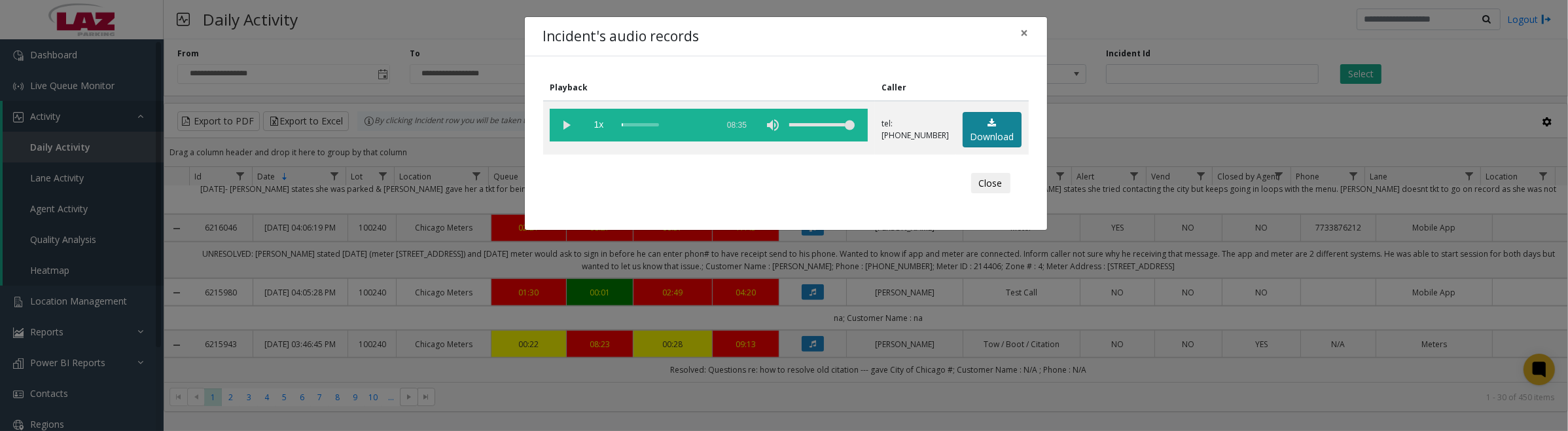
click at [992, 128] on link "Download" at bounding box center [992, 129] width 59 height 36
click at [995, 181] on button "Close" at bounding box center [990, 183] width 39 height 21
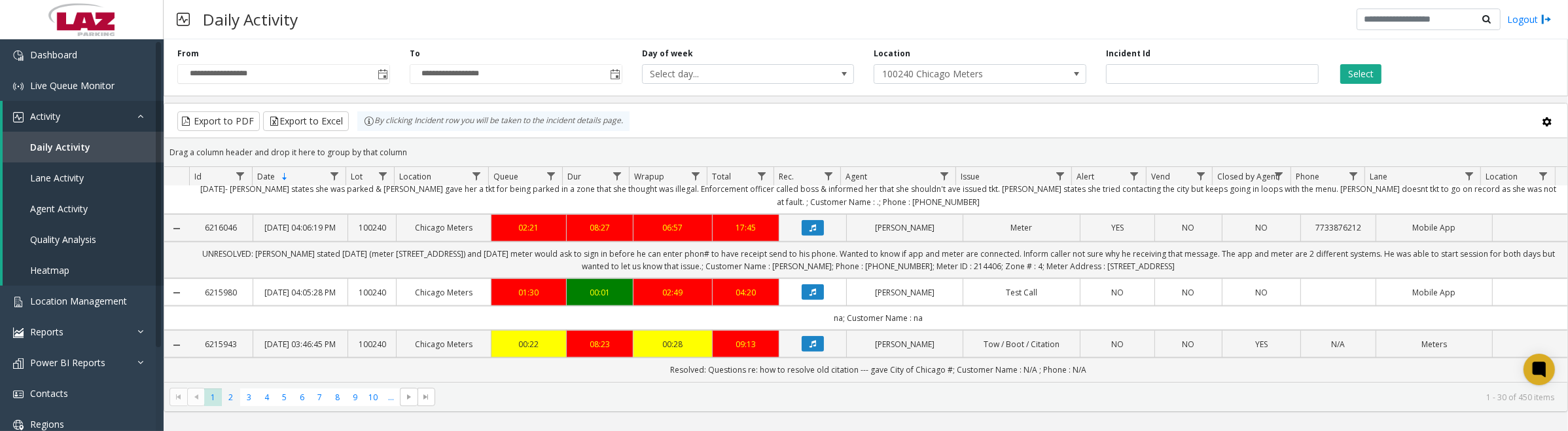
click at [230, 402] on span "2" at bounding box center [231, 397] width 18 height 18
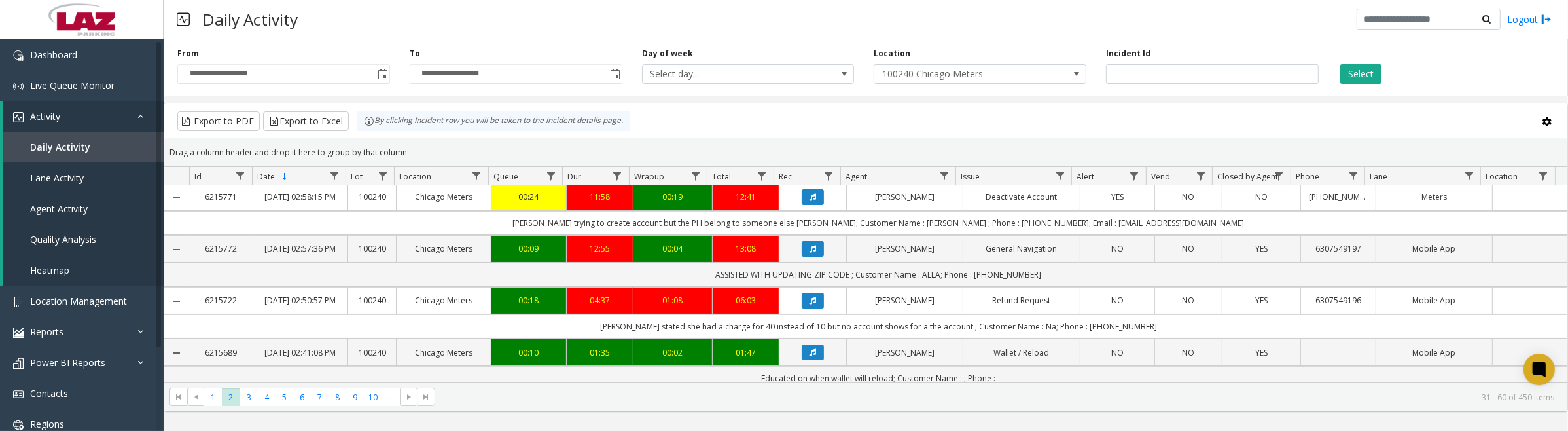
scroll to position [327, 0]
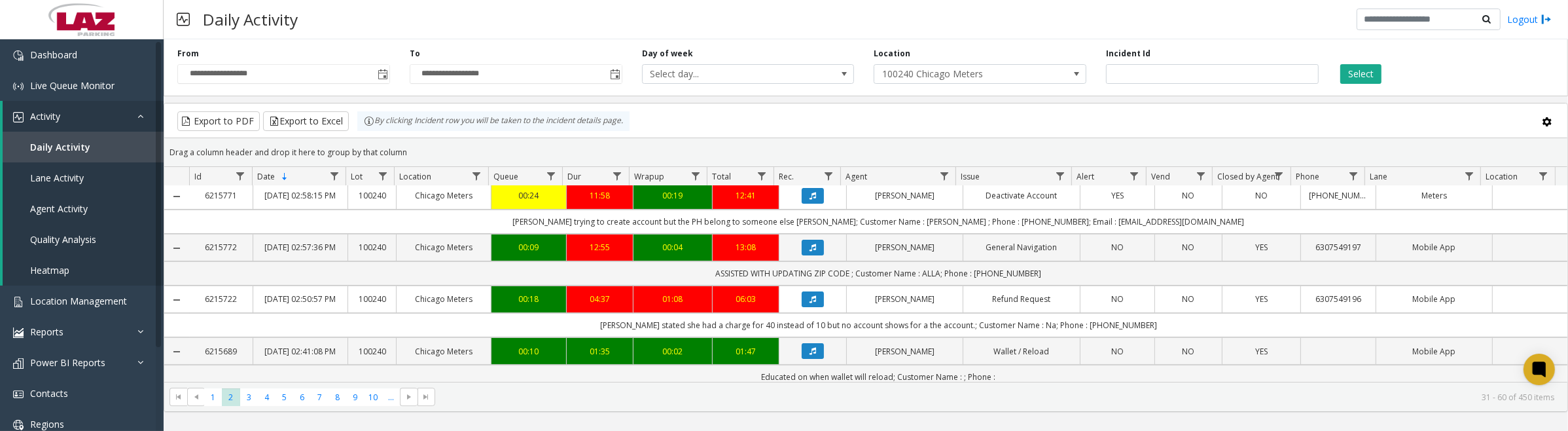
click at [810, 200] on icon "Data table" at bounding box center [813, 195] width 7 height 8
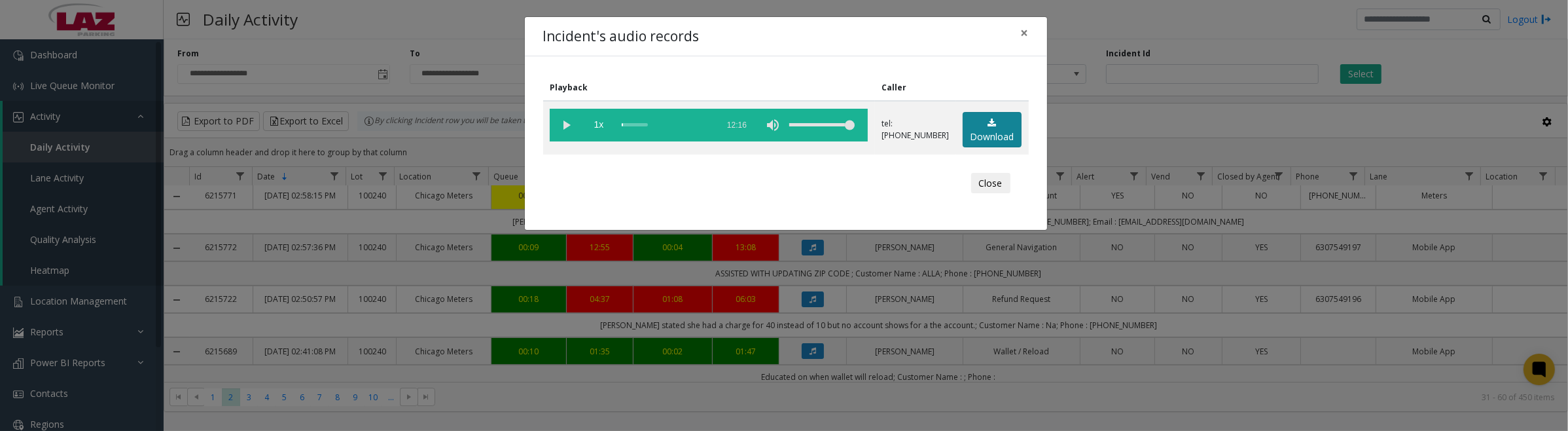
click at [999, 119] on link "Download" at bounding box center [992, 129] width 59 height 36
click at [570, 123] on vg-play-pause at bounding box center [566, 125] width 33 height 33
click at [567, 124] on vg-play-pause at bounding box center [566, 125] width 33 height 33
click at [997, 178] on button "Close" at bounding box center [990, 183] width 39 height 21
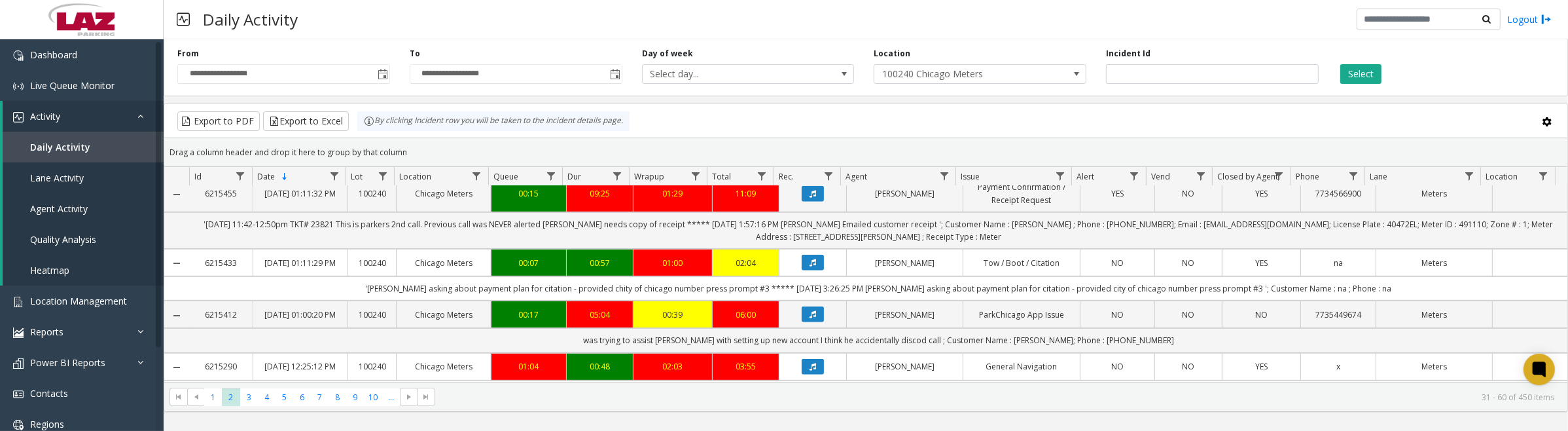
scroll to position [818, 0]
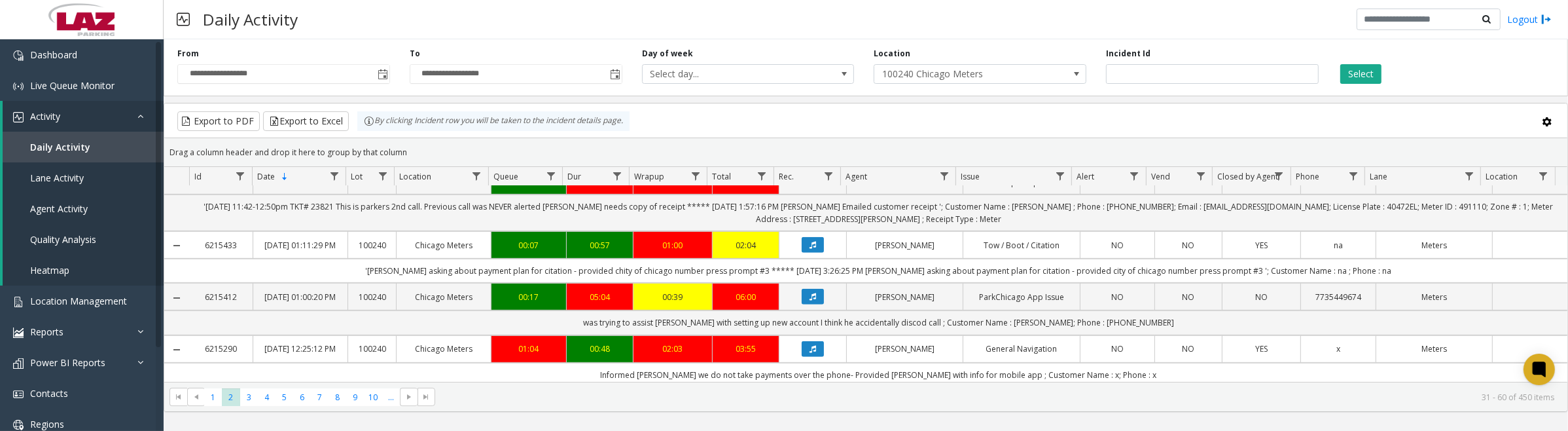
click at [810, 123] on icon "Data table" at bounding box center [813, 119] width 7 height 8
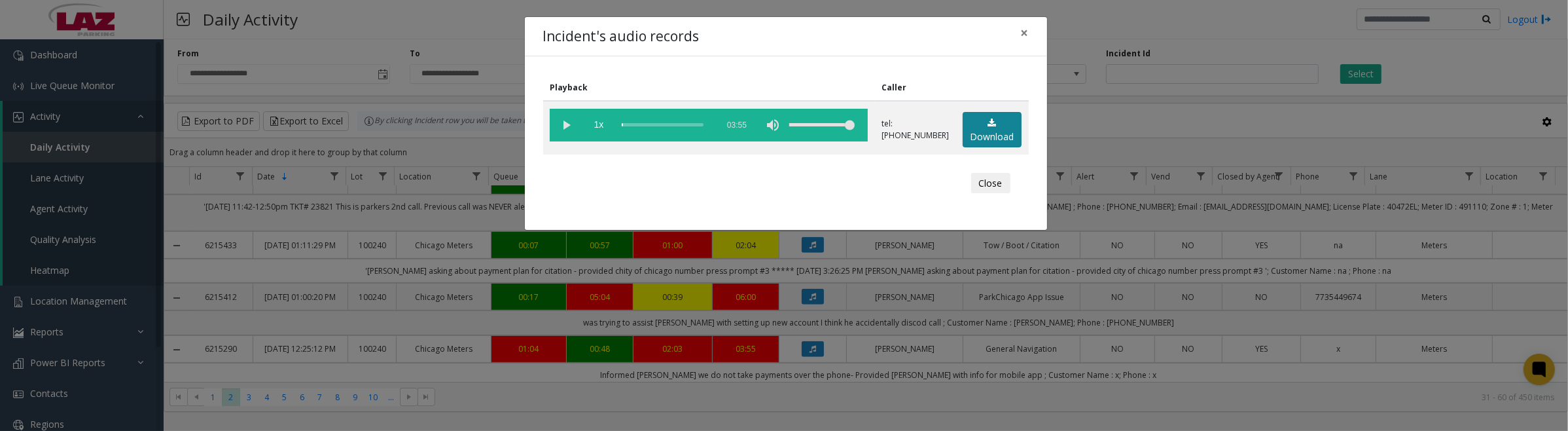
click at [990, 128] on link "Download" at bounding box center [992, 129] width 59 height 36
click at [565, 123] on vg-play-pause at bounding box center [566, 125] width 33 height 33
click at [573, 126] on vg-play-pause at bounding box center [566, 125] width 33 height 33
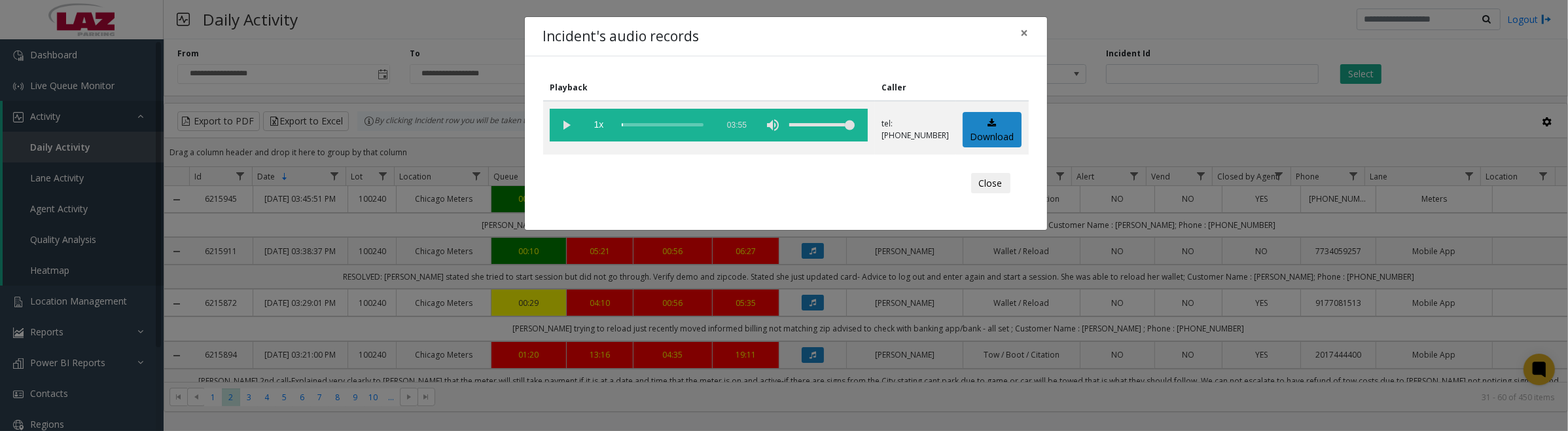
scroll to position [818, 0]
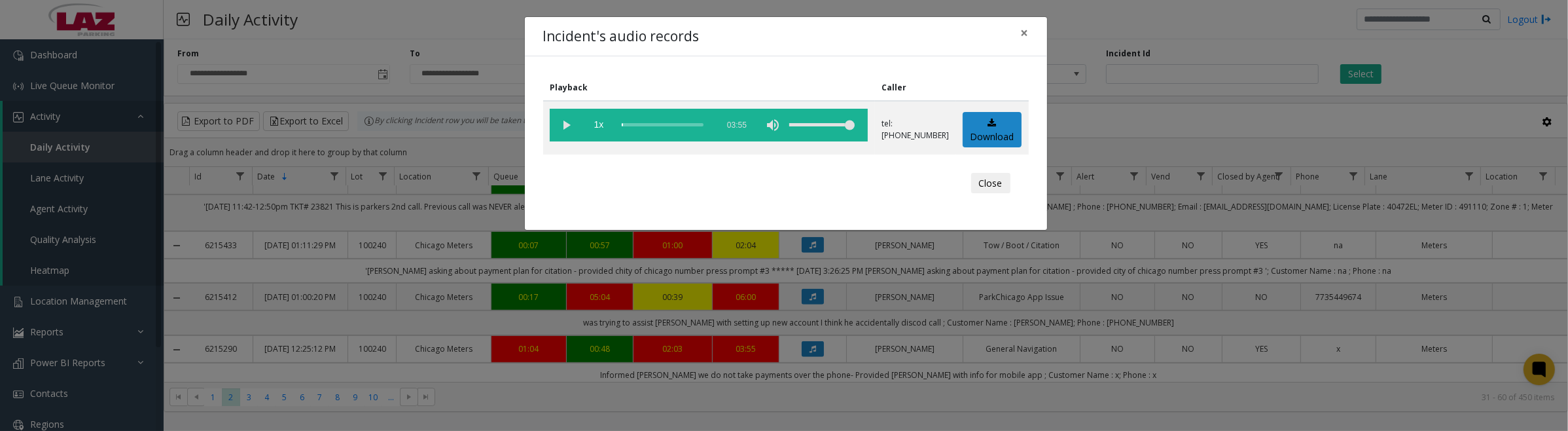
click at [560, 128] on vg-play-pause at bounding box center [566, 125] width 33 height 33
click at [979, 188] on button "Close" at bounding box center [990, 183] width 39 height 21
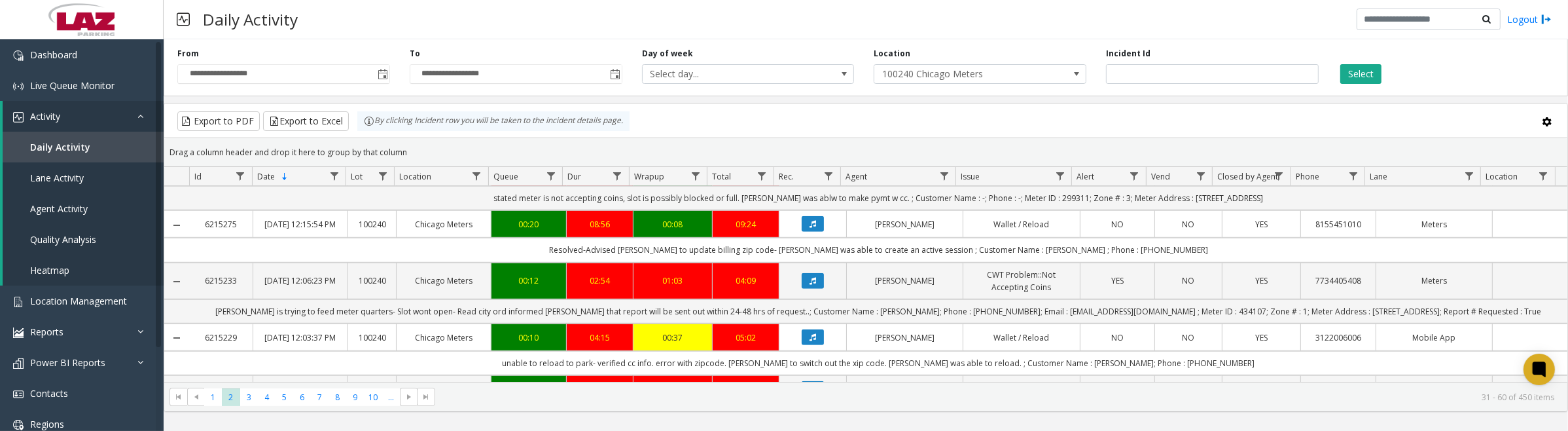
scroll to position [1064, 0]
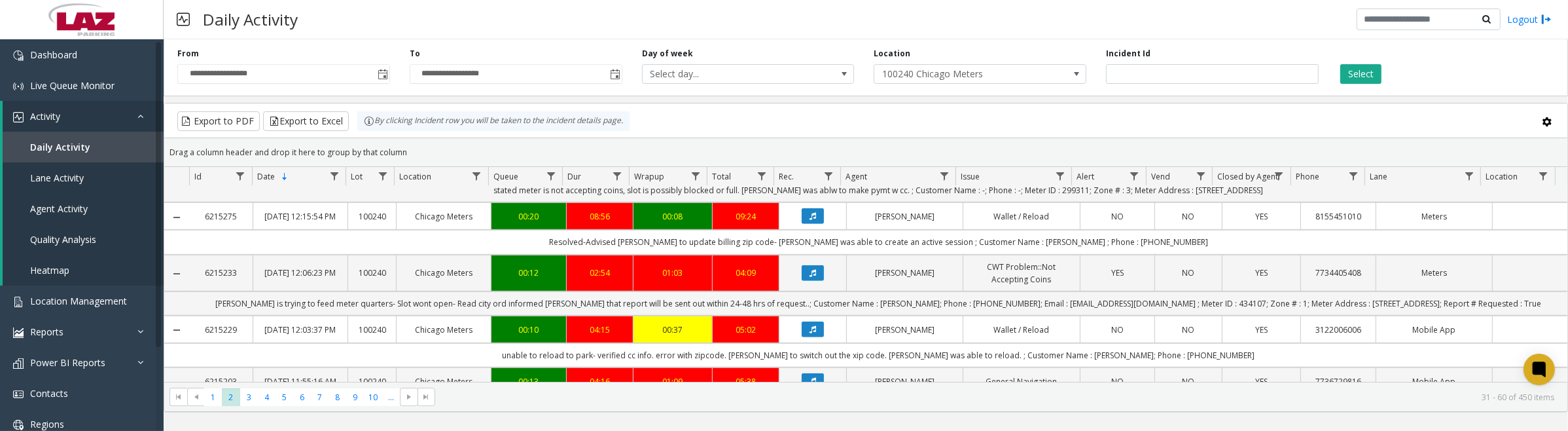
click at [812, 112] on button "Data table" at bounding box center [813, 103] width 22 height 15
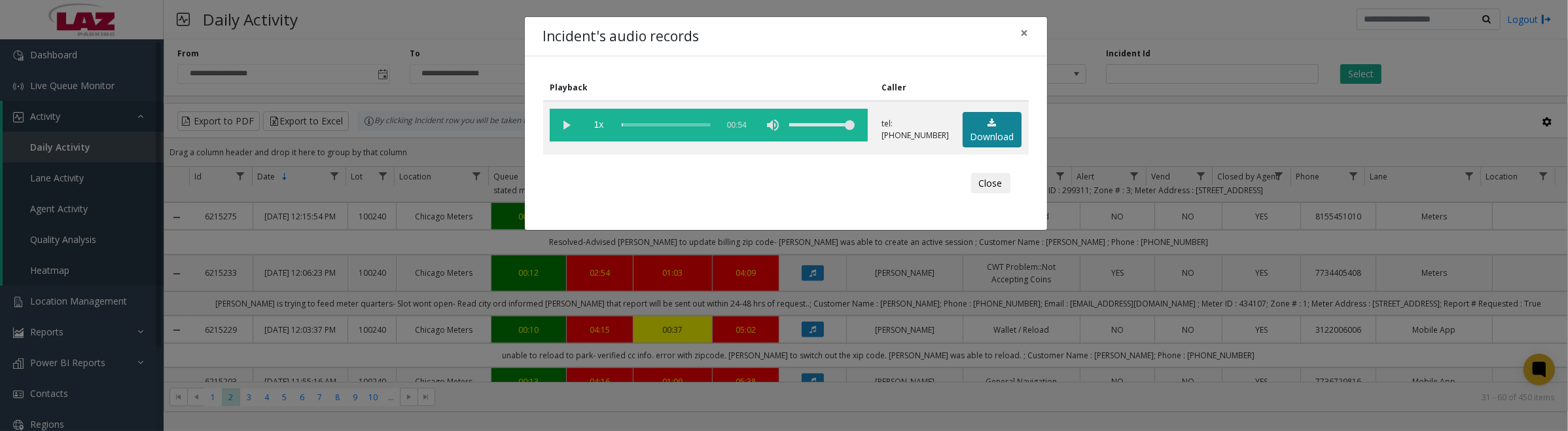
click at [985, 123] on link "Download" at bounding box center [992, 129] width 59 height 36
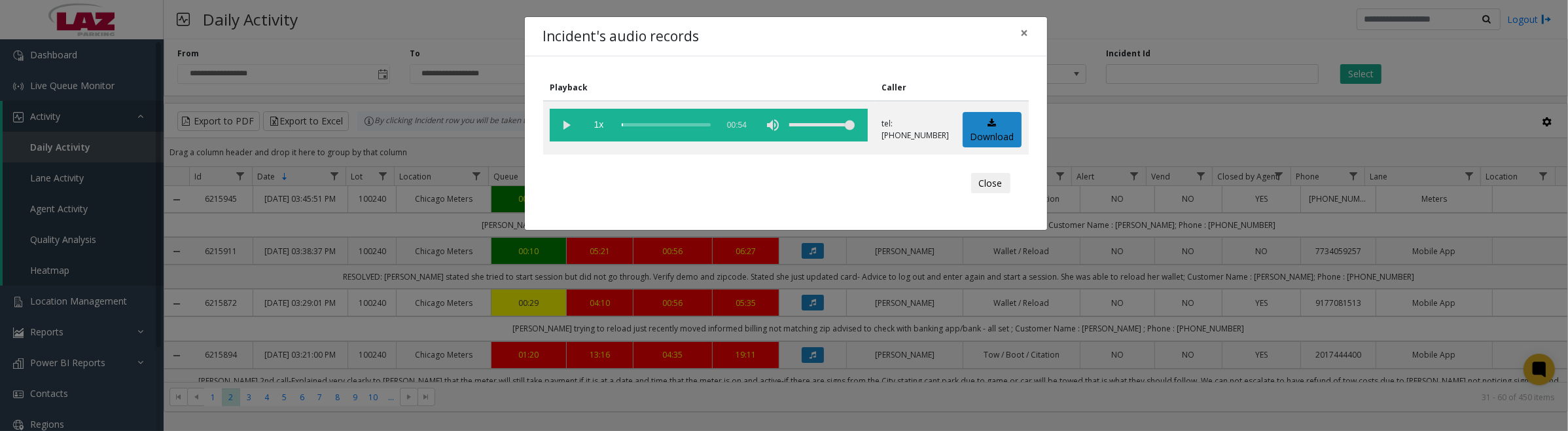
scroll to position [1064, 0]
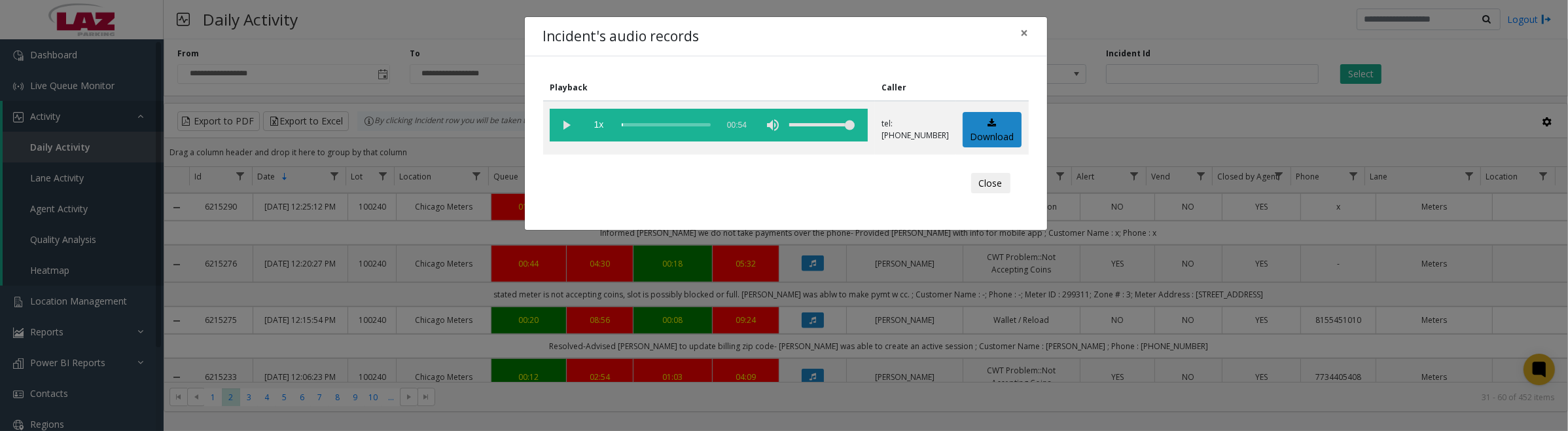
click at [564, 122] on vg-play-pause at bounding box center [566, 125] width 33 height 33
click at [993, 178] on button "Close" at bounding box center [990, 183] width 39 height 21
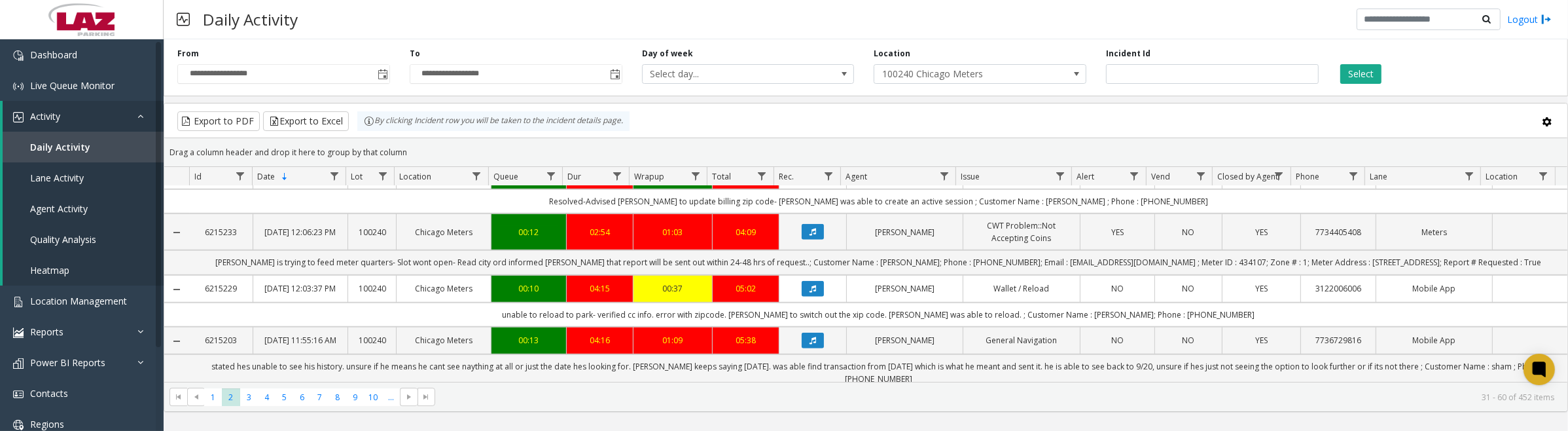
scroll to position [1228, 0]
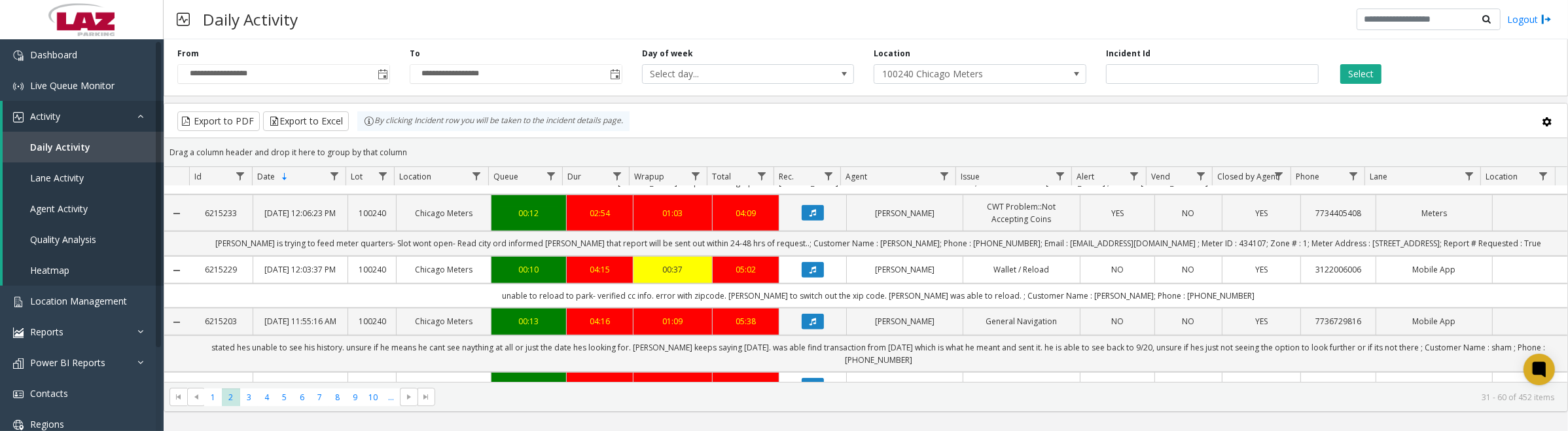
click at [810, 47] on icon "Data table" at bounding box center [813, 43] width 7 height 8
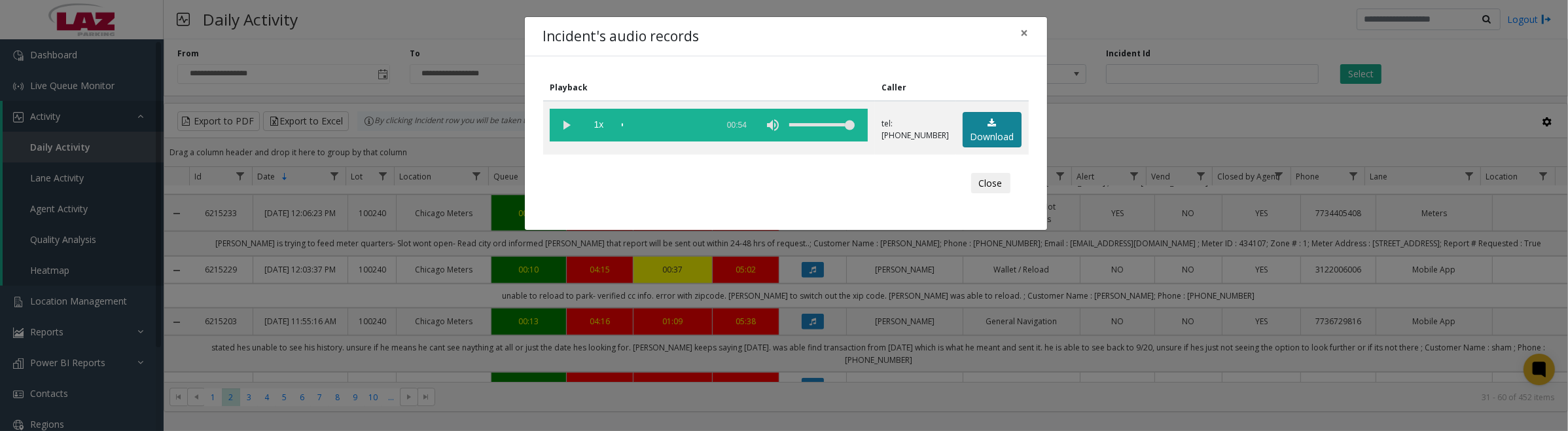
click at [993, 128] on link "Download" at bounding box center [992, 129] width 59 height 36
click at [975, 182] on button "Close" at bounding box center [990, 183] width 39 height 21
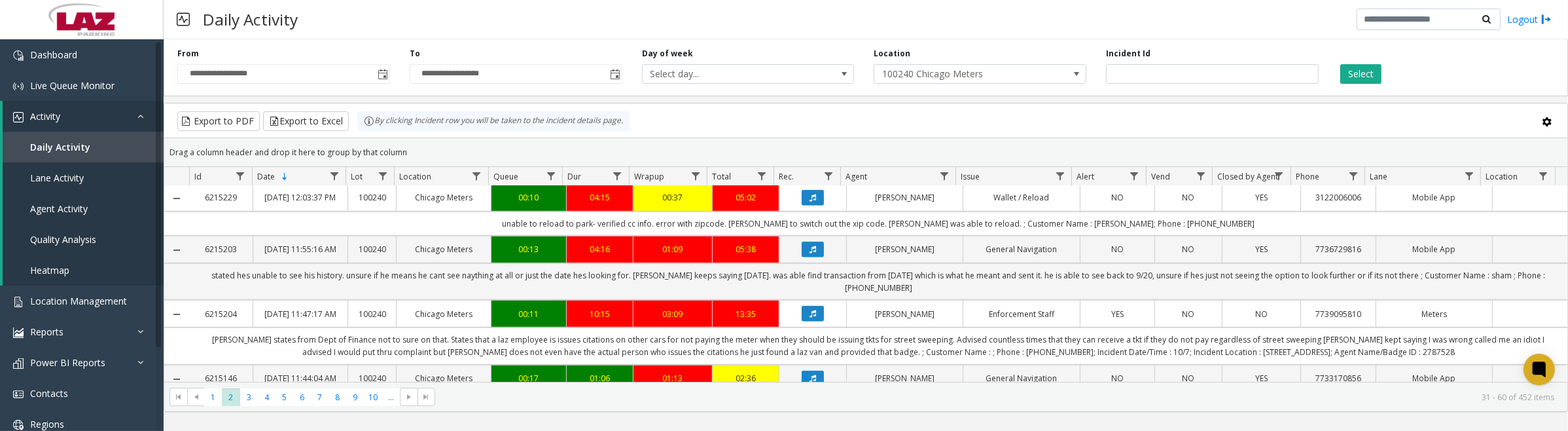
scroll to position [1309, 0]
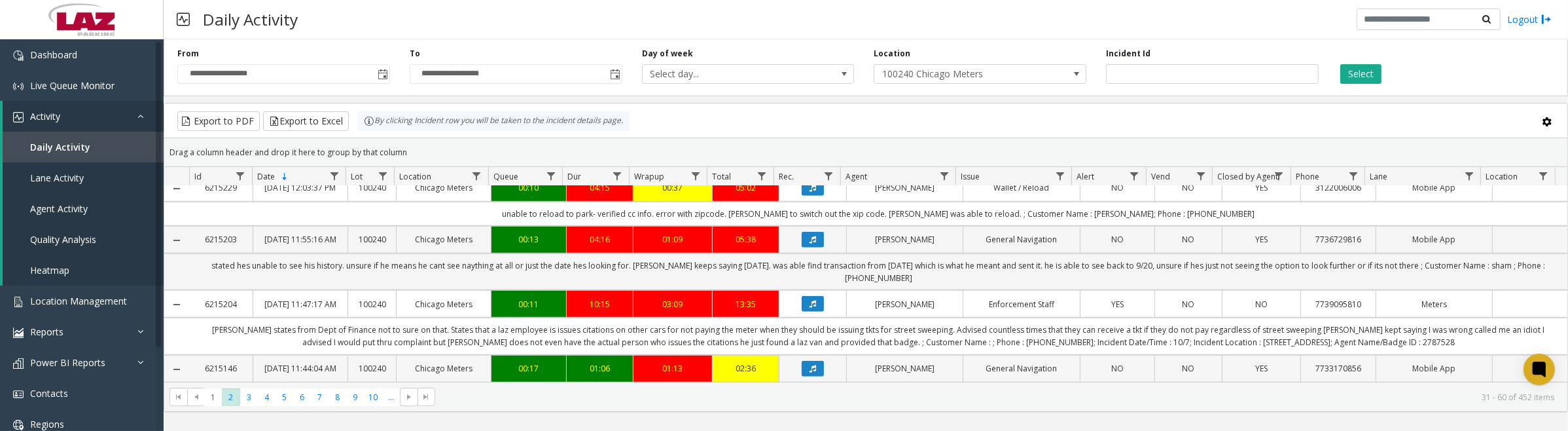
click at [810, 21] on icon "Data table" at bounding box center [813, 18] width 7 height 8
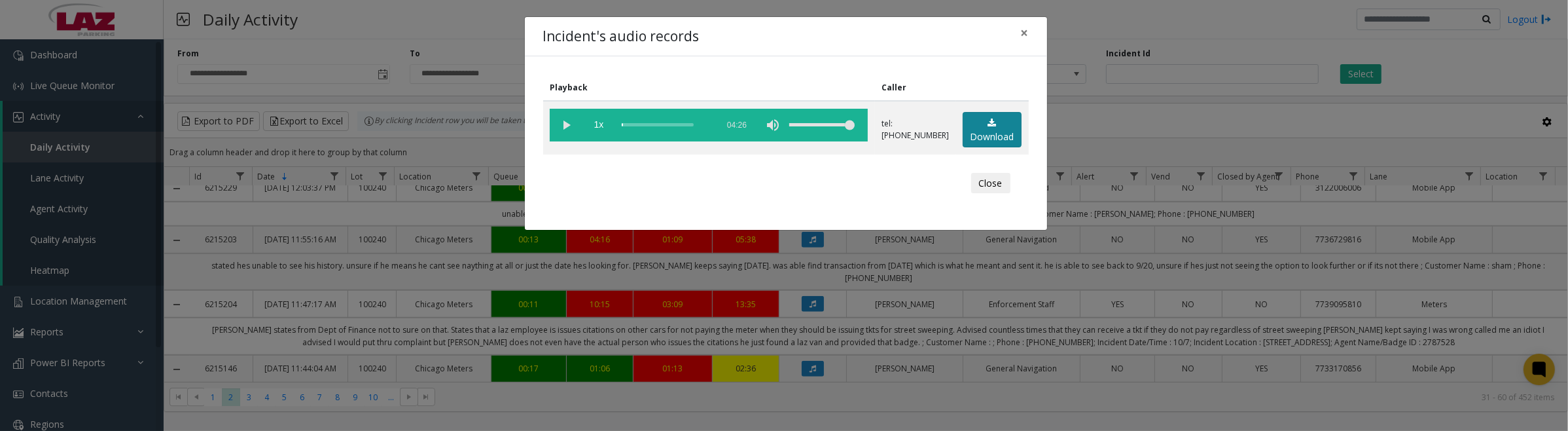
click at [992, 124] on icon at bounding box center [992, 123] width 9 height 9
click at [565, 123] on vg-play-pause at bounding box center [566, 125] width 33 height 33
click at [570, 129] on vg-play-pause at bounding box center [566, 125] width 33 height 33
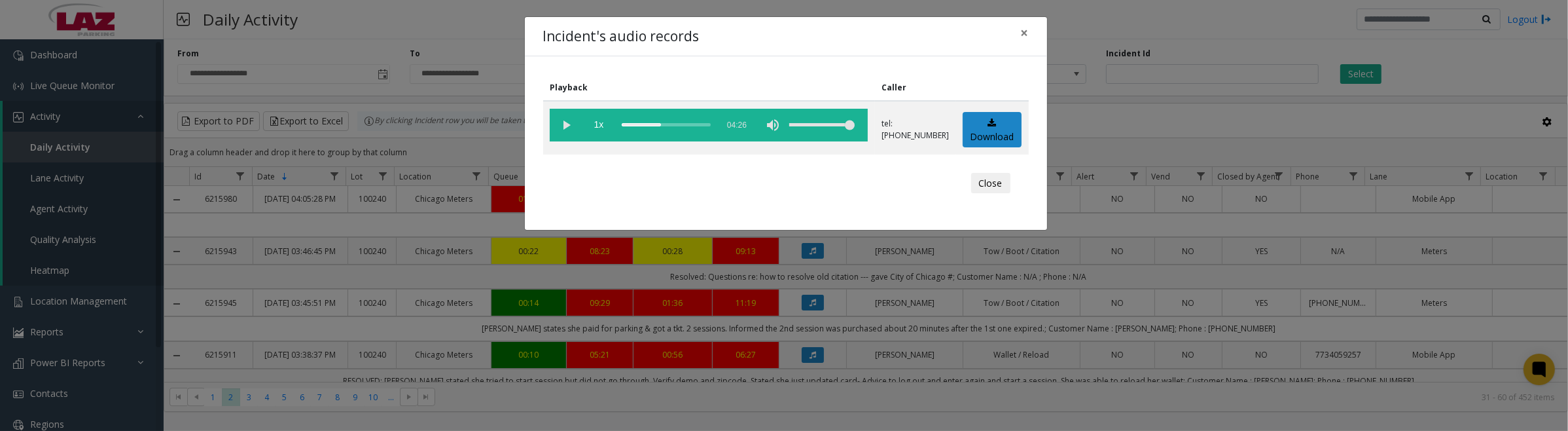
scroll to position [1309, 0]
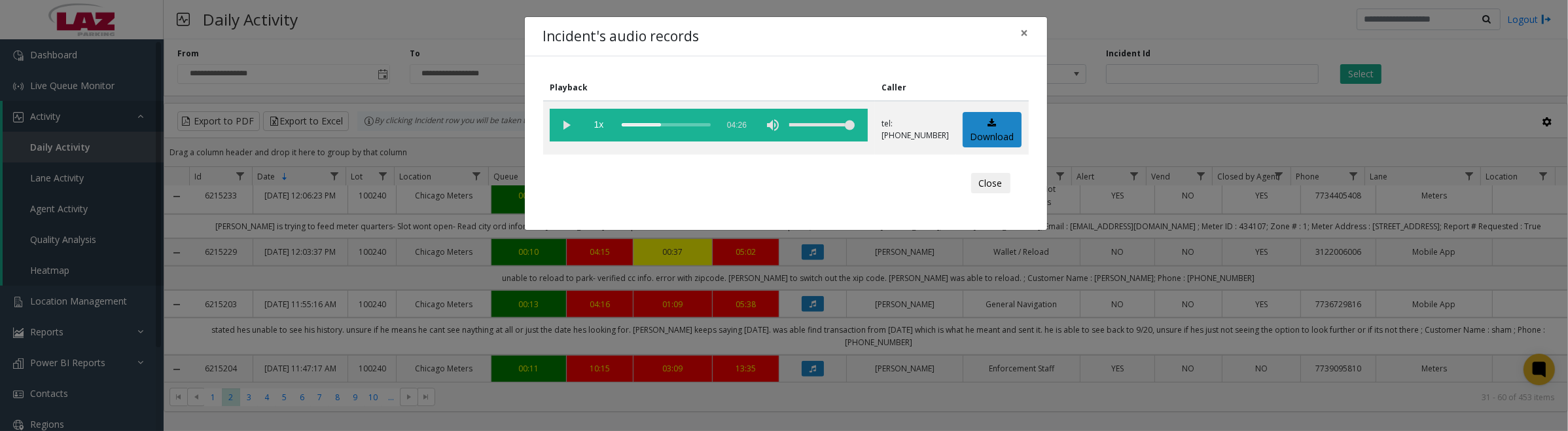
click at [570, 118] on vg-play-pause at bounding box center [566, 125] width 33 height 33
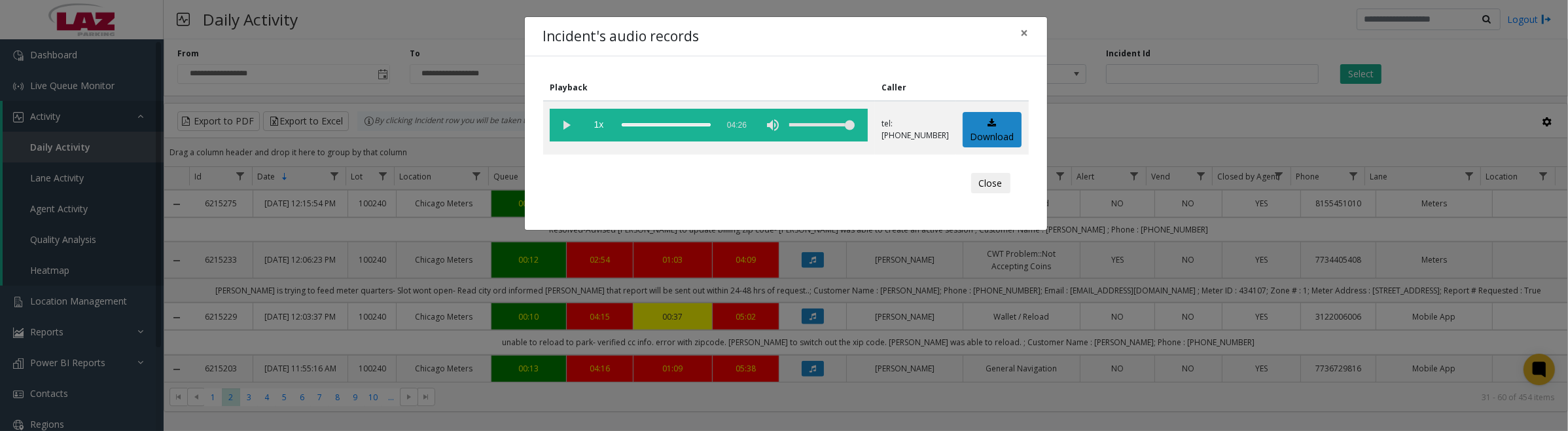
click at [995, 184] on button "Close" at bounding box center [990, 183] width 39 height 21
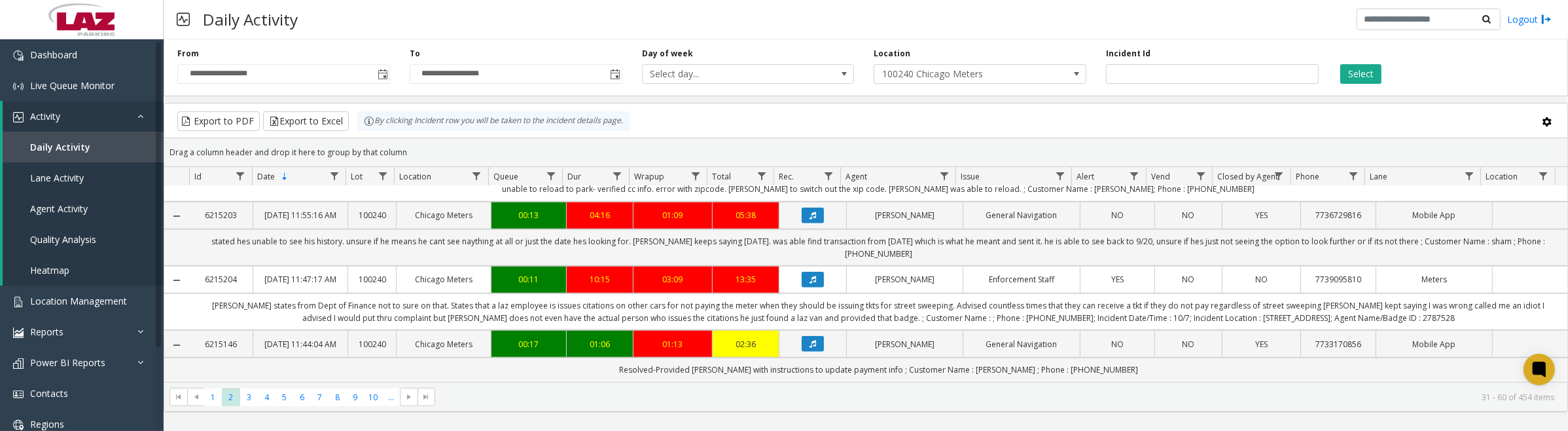
scroll to position [1473, 0]
click at [810, 54] on icon "Data table" at bounding box center [813, 50] width 7 height 8
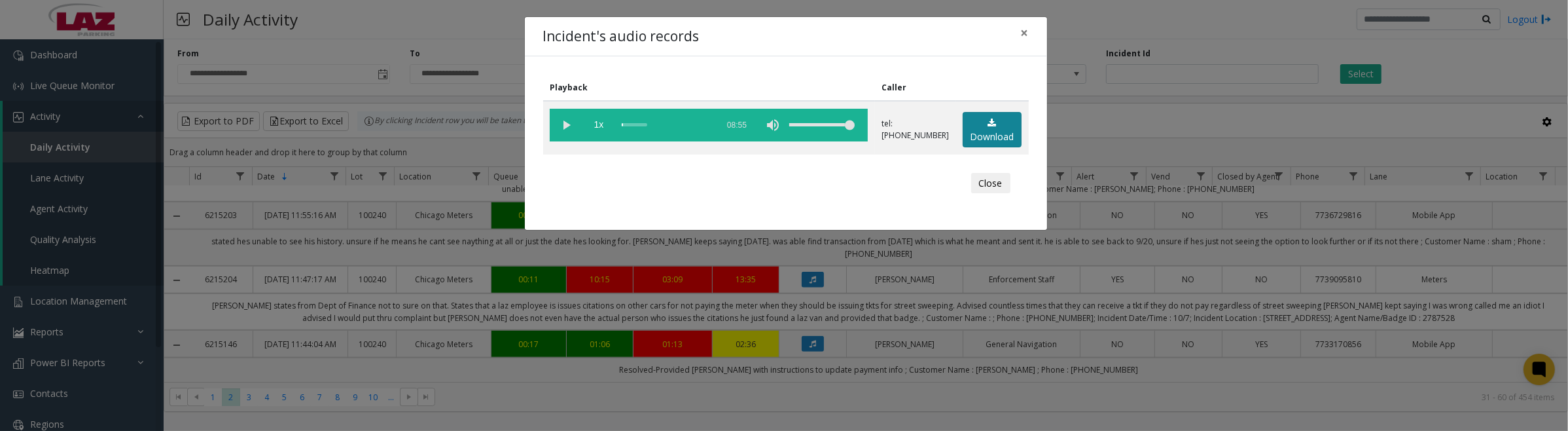
click at [993, 139] on link "Download" at bounding box center [992, 129] width 59 height 36
click at [566, 129] on vg-play-pause at bounding box center [566, 125] width 33 height 33
click at [565, 117] on vg-play-pause at bounding box center [566, 125] width 33 height 33
click at [981, 185] on button "Close" at bounding box center [990, 183] width 39 height 21
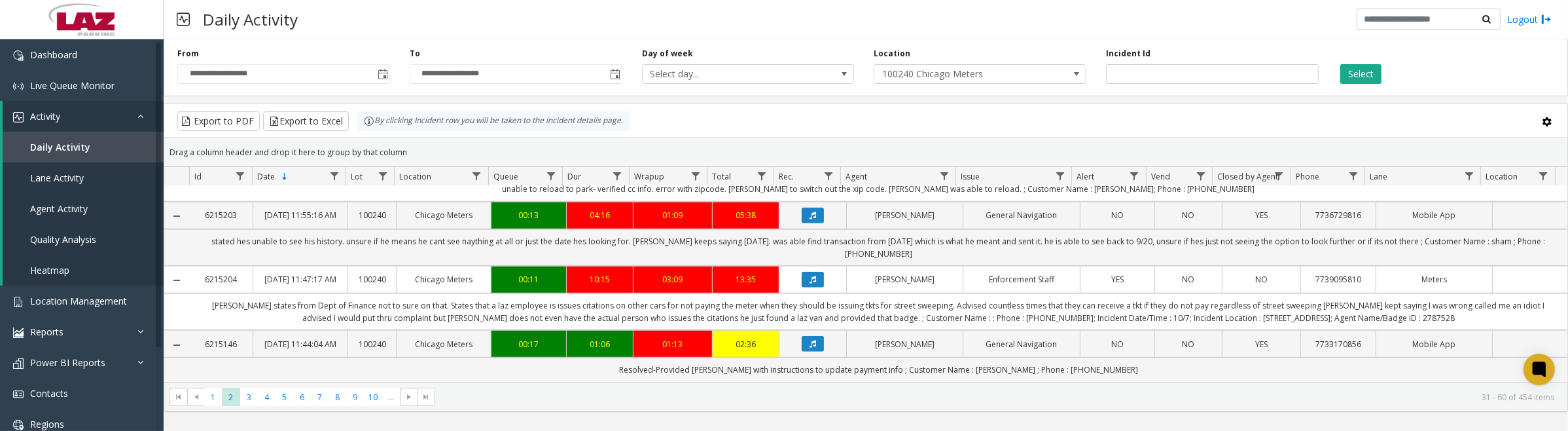
scroll to position [1554, 0]
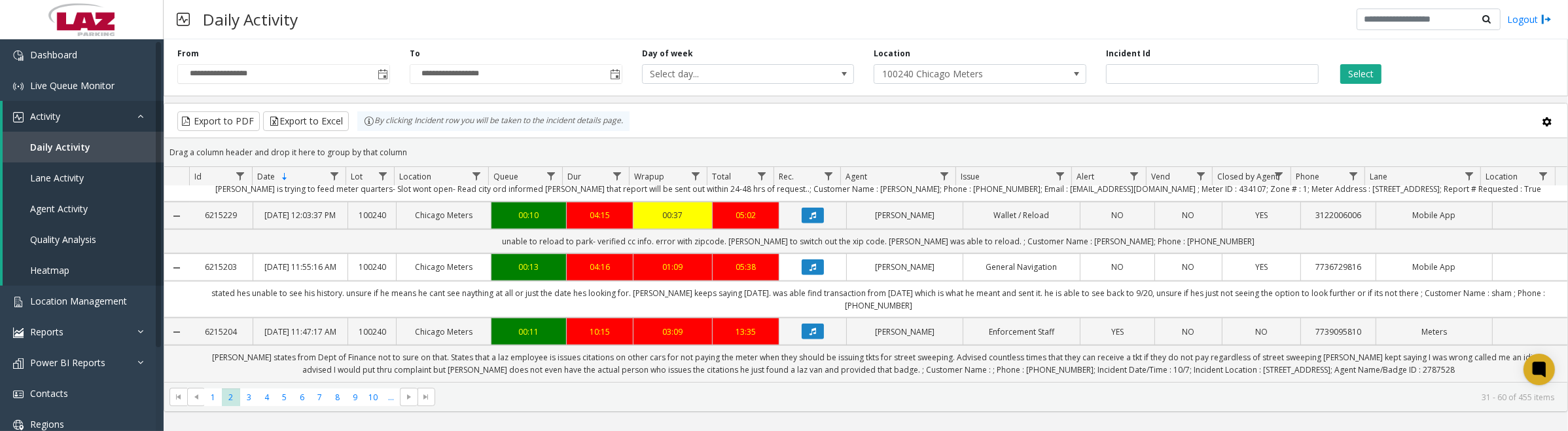
click at [810, 162] on icon "Data table" at bounding box center [813, 158] width 7 height 8
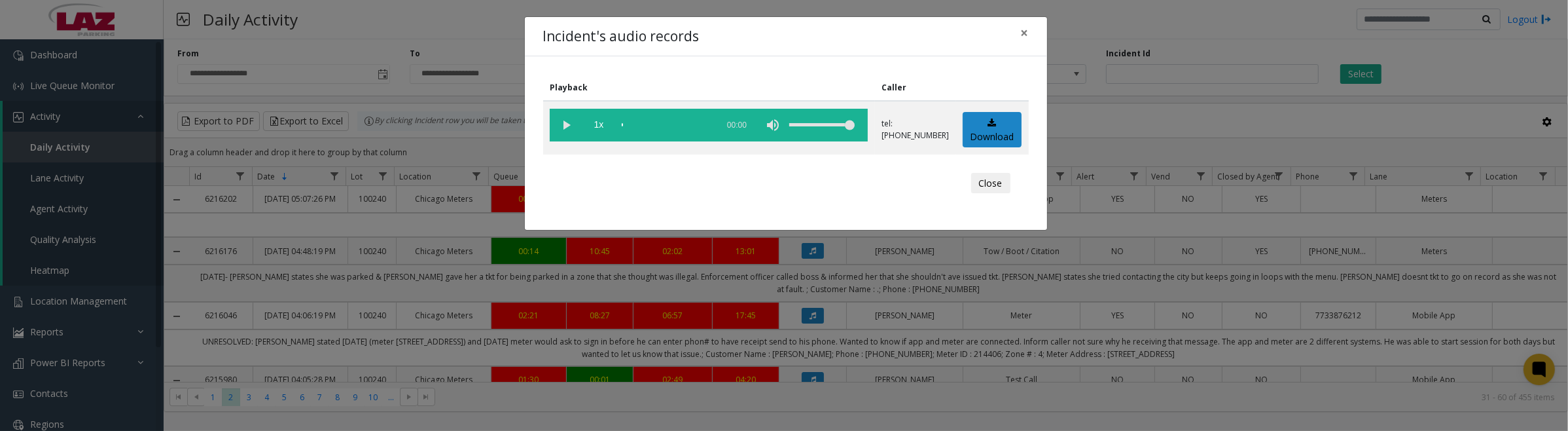
scroll to position [1554, 0]
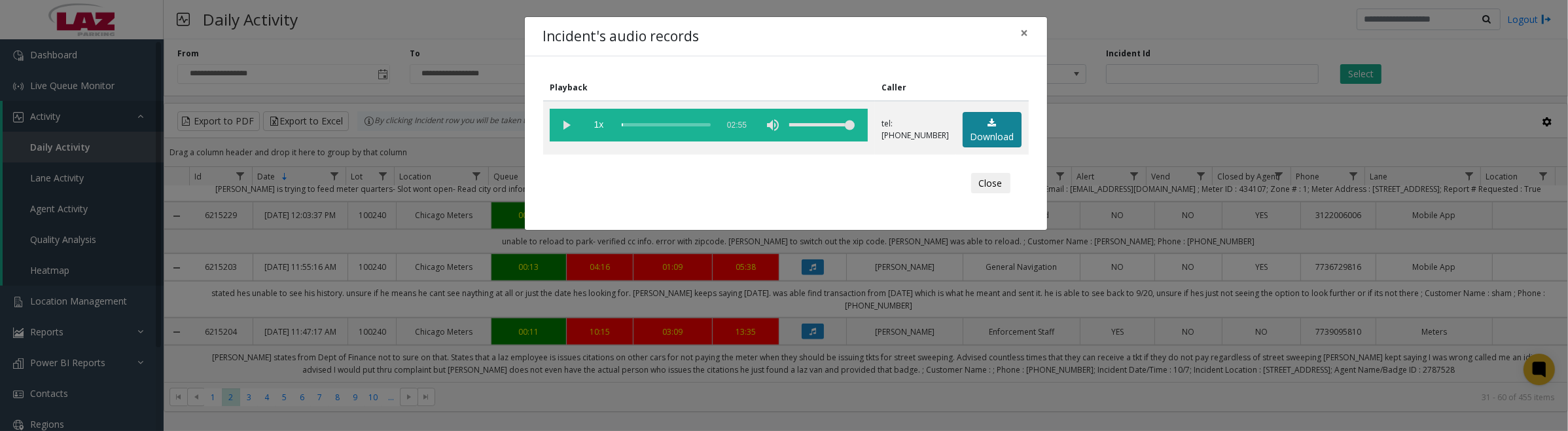
click at [997, 123] on link "Download" at bounding box center [992, 129] width 59 height 36
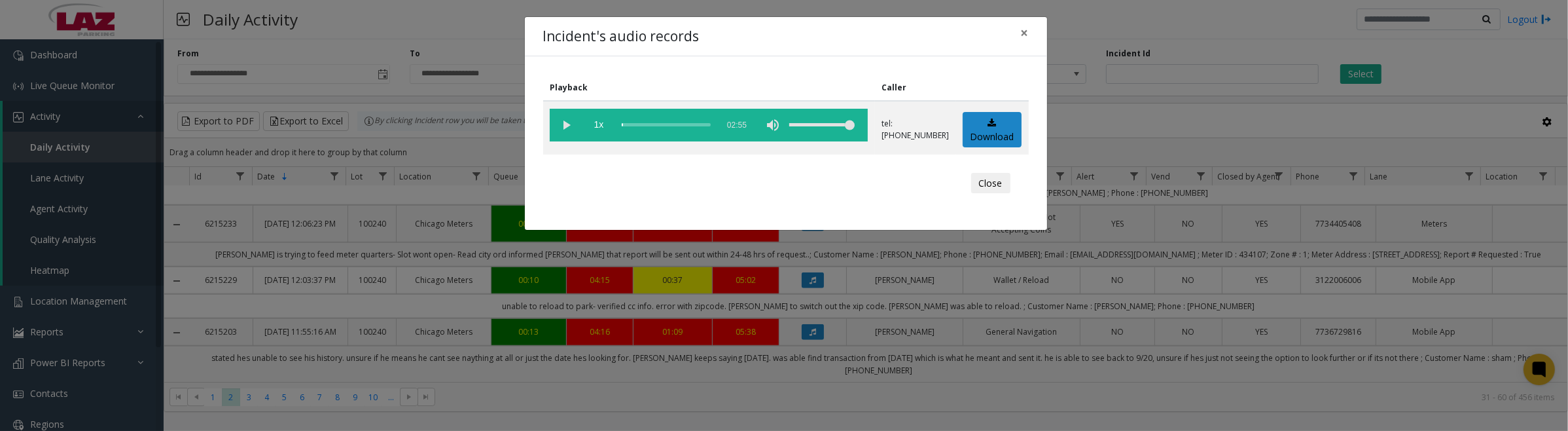
click at [984, 190] on button "Close" at bounding box center [990, 183] width 39 height 21
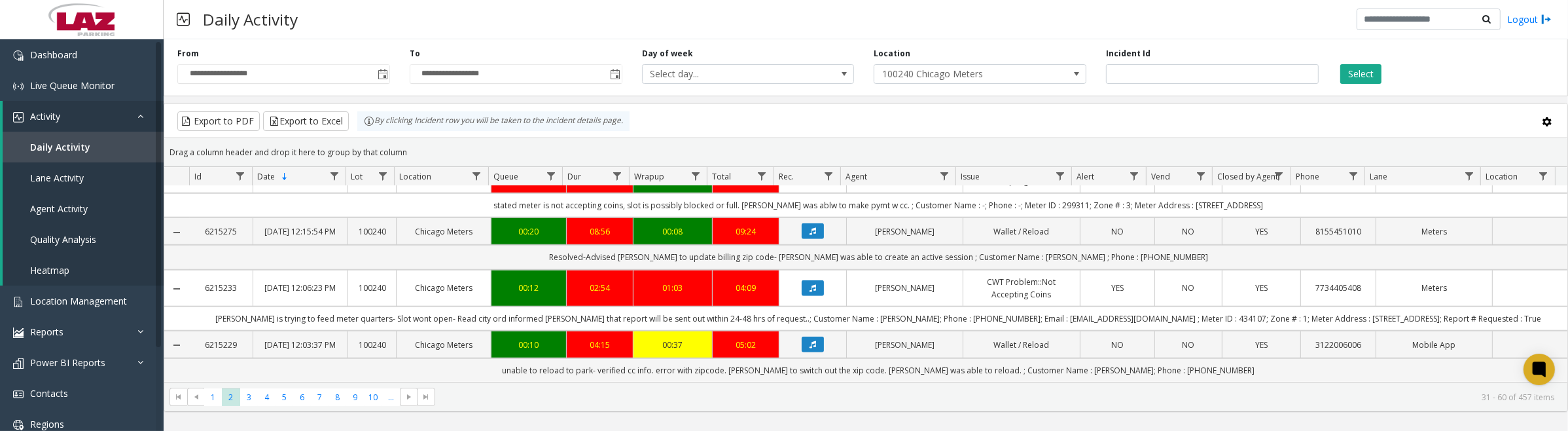
scroll to position [1723, 0]
click at [247, 394] on span "3" at bounding box center [249, 397] width 18 height 18
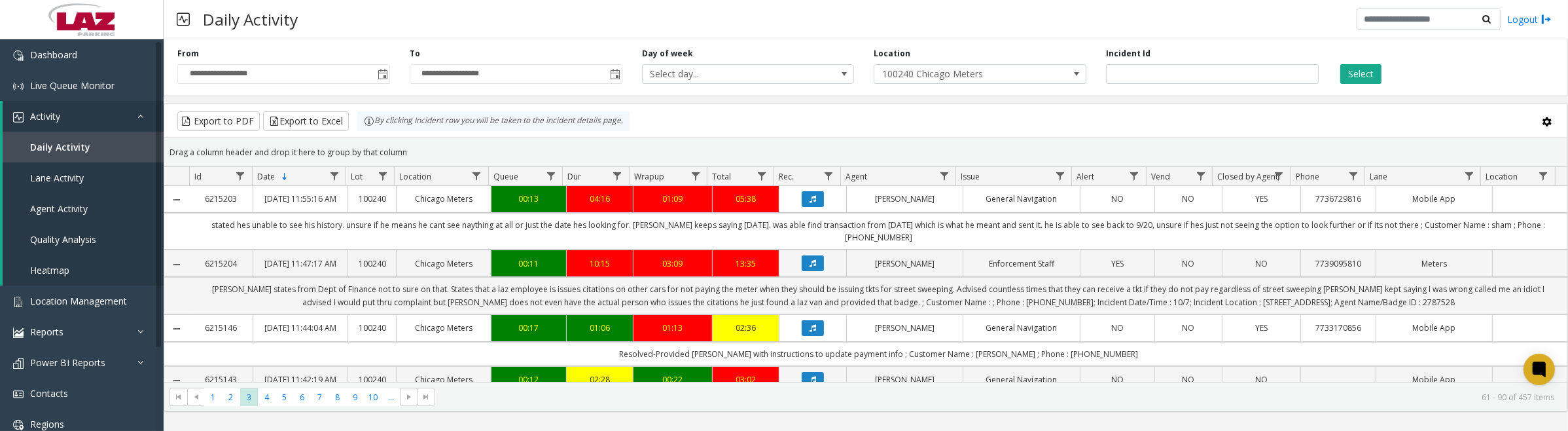
click at [810, 202] on icon "Data table" at bounding box center [813, 199] width 7 height 8
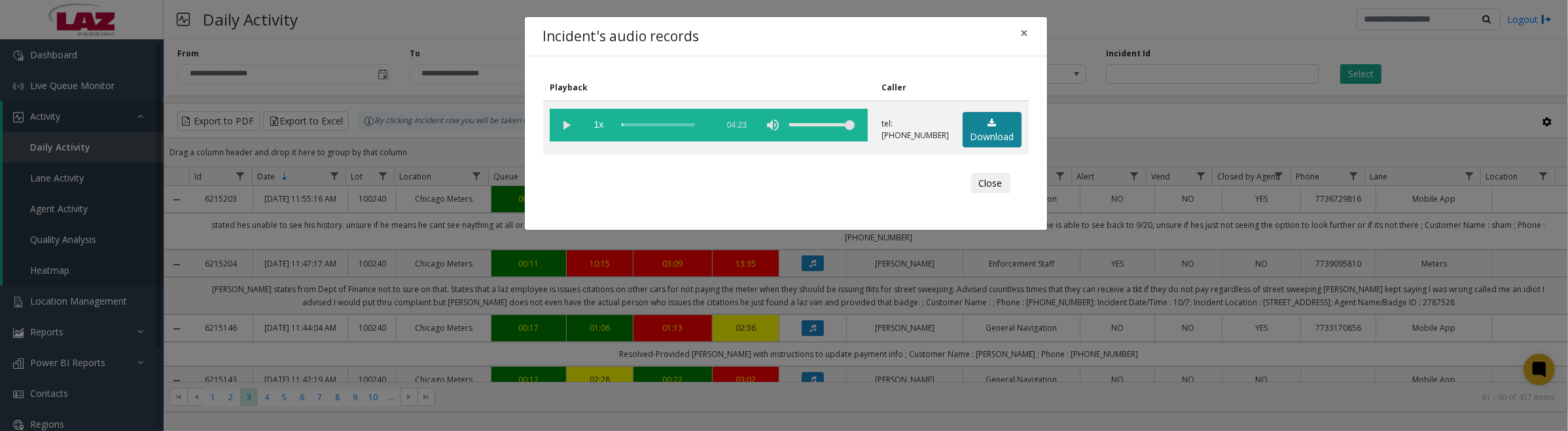
click at [1003, 134] on link "Download" at bounding box center [992, 129] width 59 height 36
click at [977, 187] on button "Close" at bounding box center [990, 183] width 39 height 21
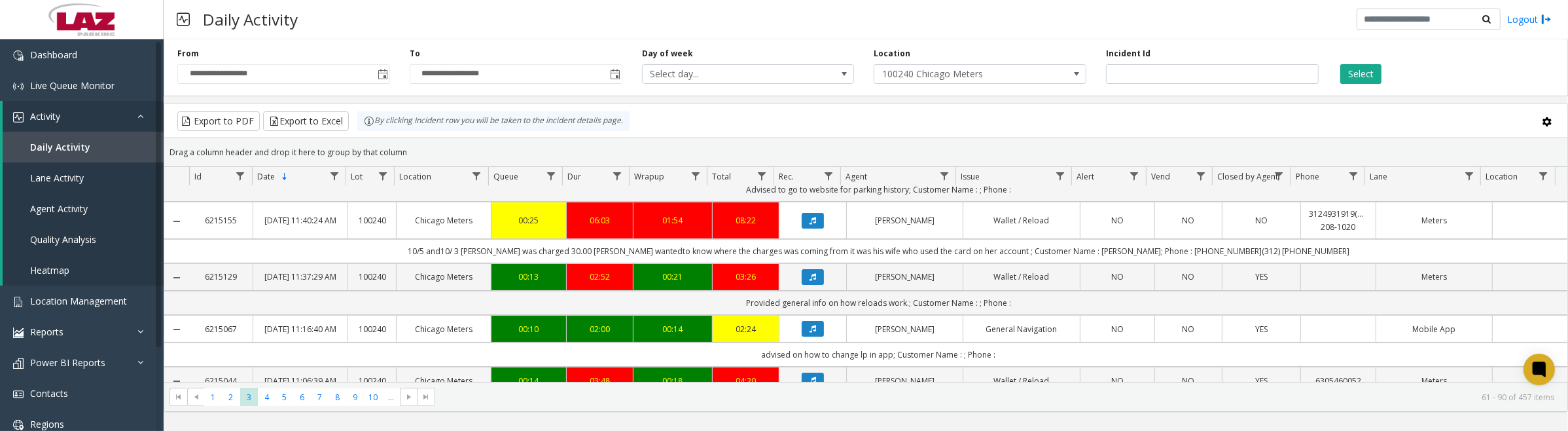
scroll to position [245, 0]
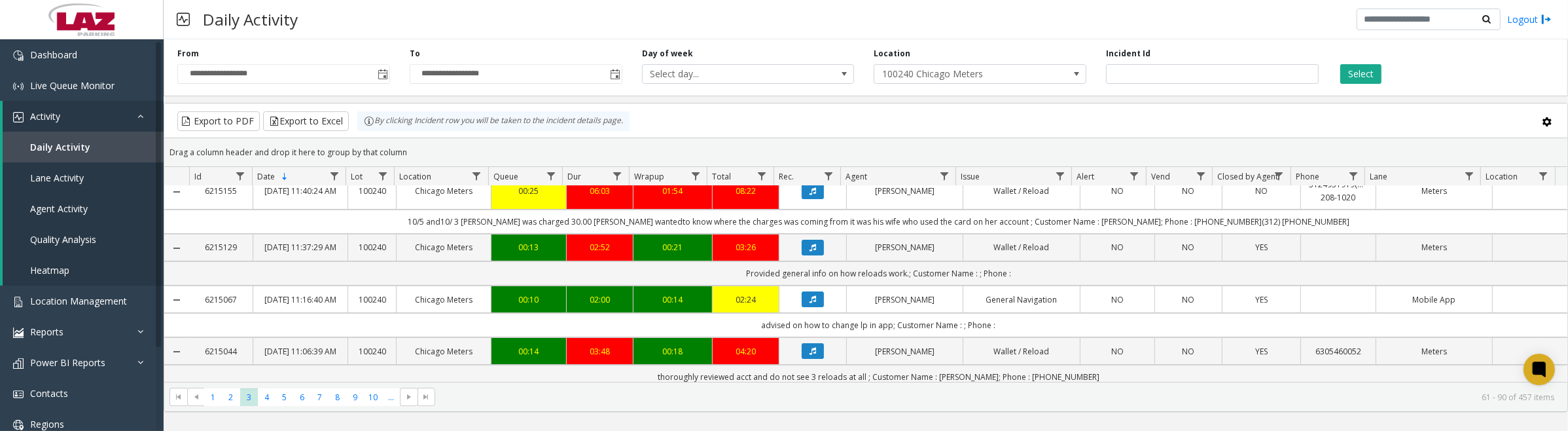
click at [810, 195] on icon "Data table" at bounding box center [813, 191] width 7 height 8
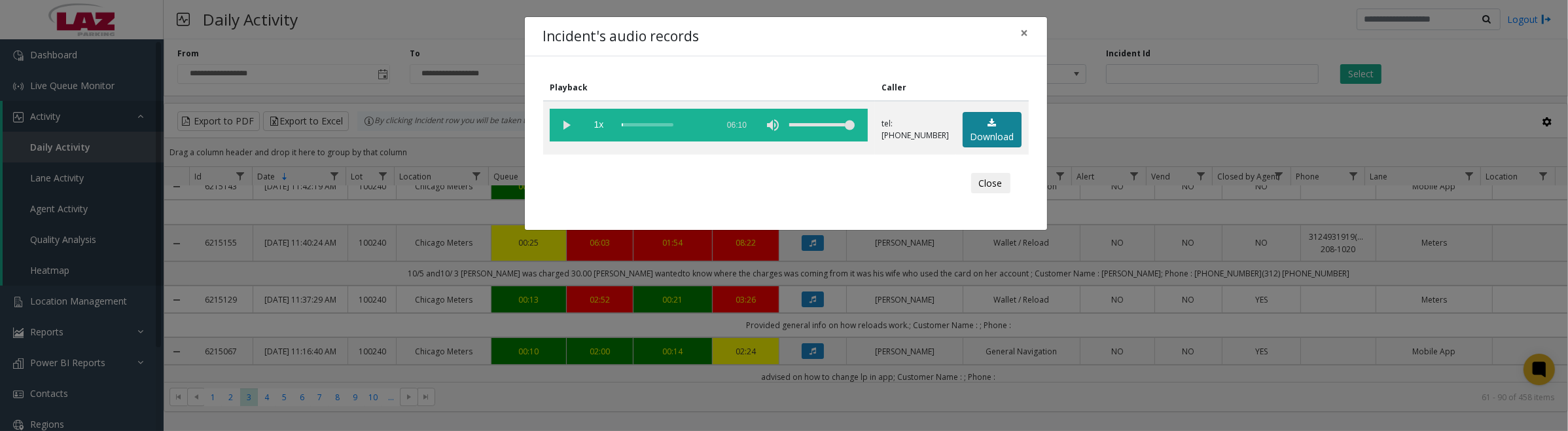
click at [993, 131] on link "Download" at bounding box center [992, 129] width 59 height 36
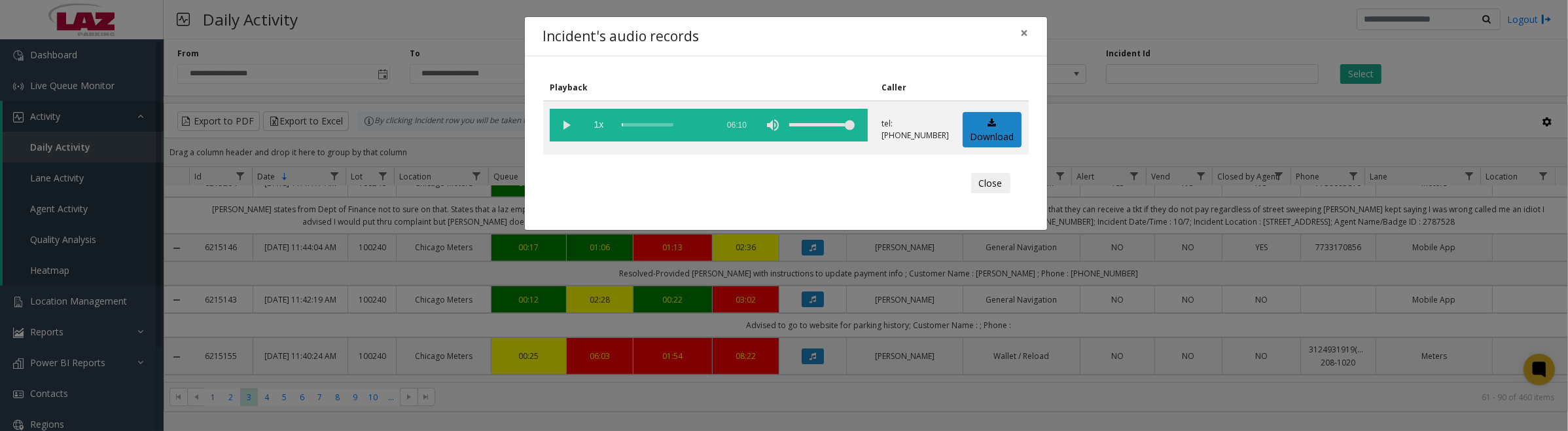
click at [565, 125] on vg-play-pause at bounding box center [566, 125] width 33 height 33
click at [995, 184] on button "Close" at bounding box center [990, 183] width 39 height 21
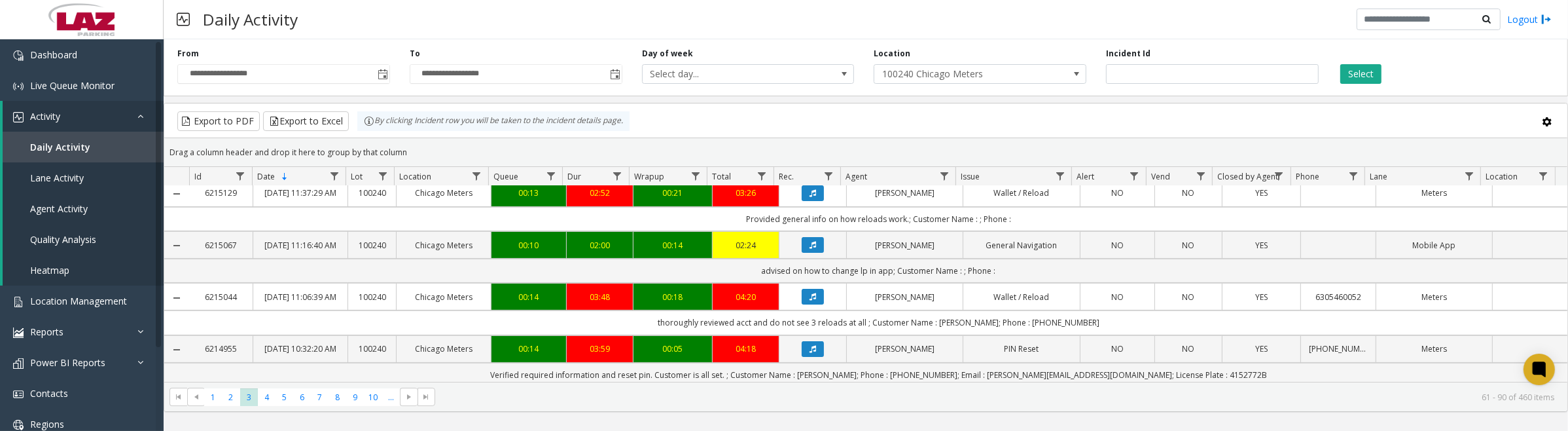
scroll to position [491, 0]
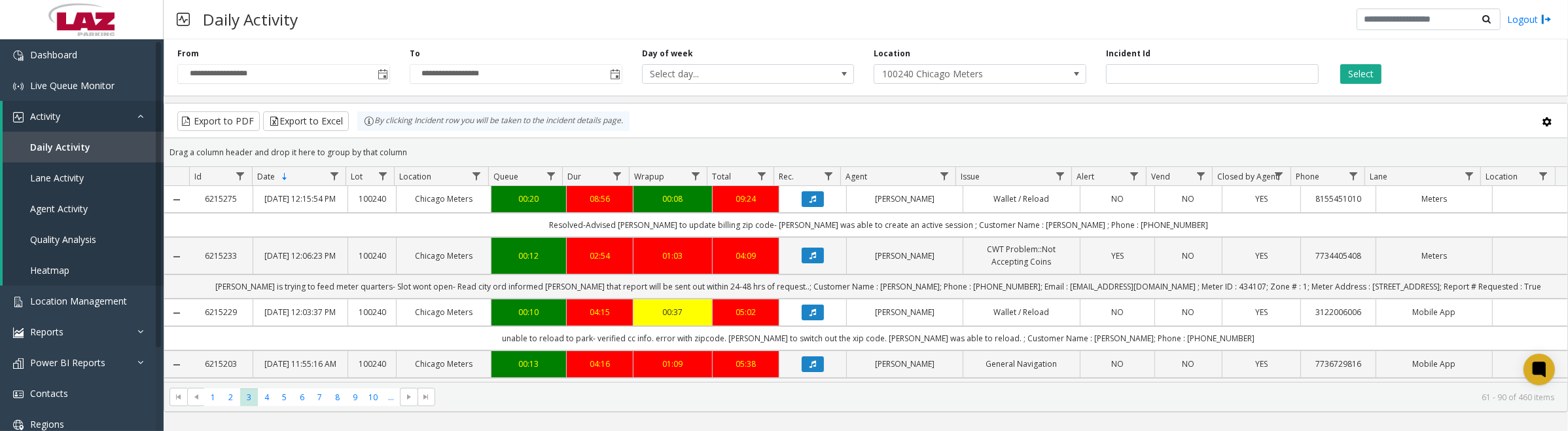
scroll to position [491, 0]
